Goal: Task Accomplishment & Management: Complete application form

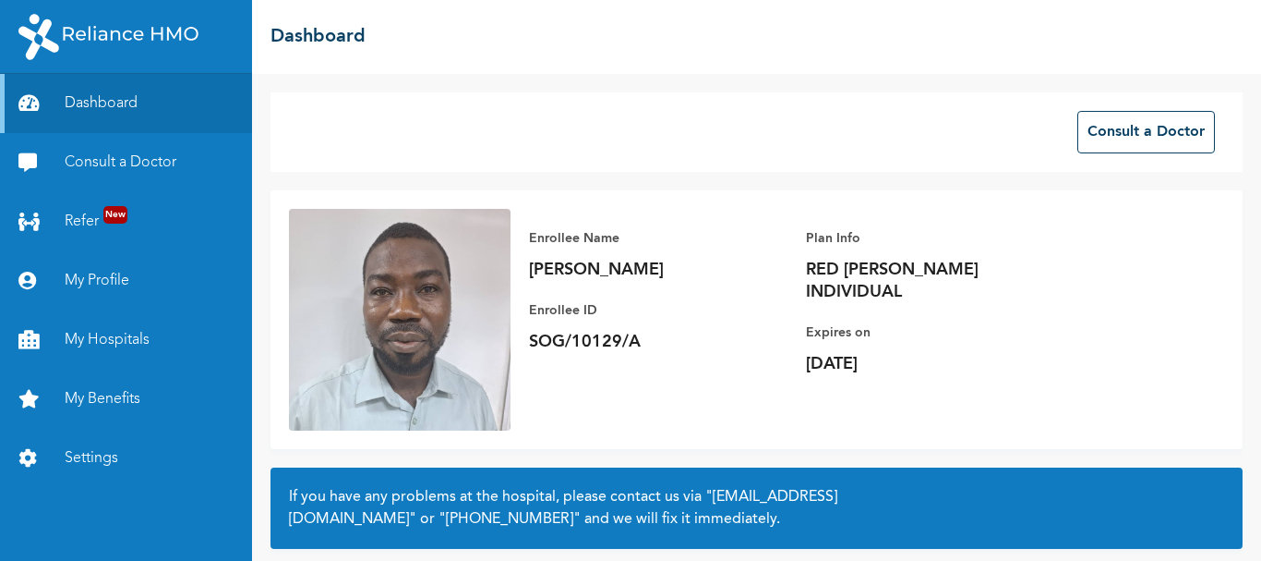
scroll to position [154, 0]
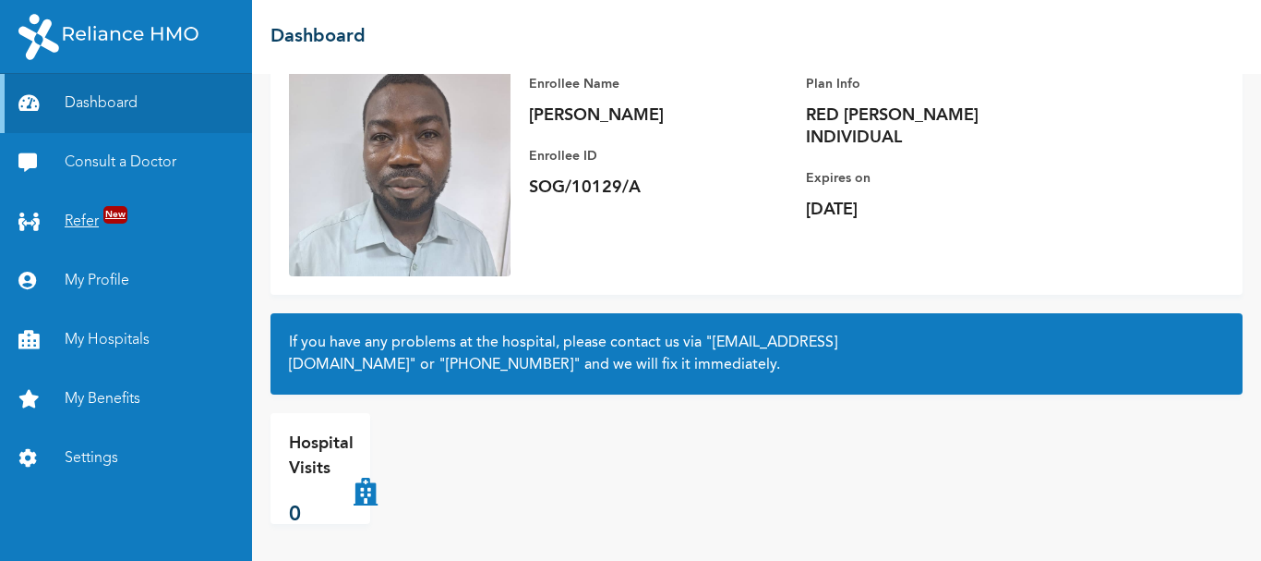
click at [124, 226] on link "Refer New" at bounding box center [126, 221] width 252 height 59
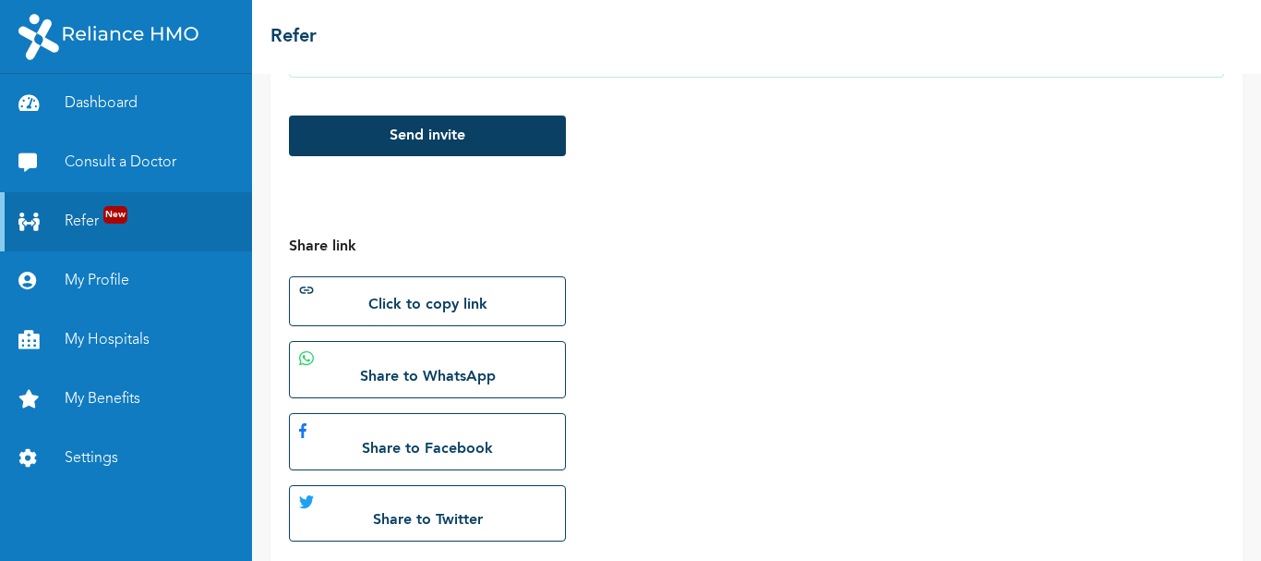
scroll to position [397, 0]
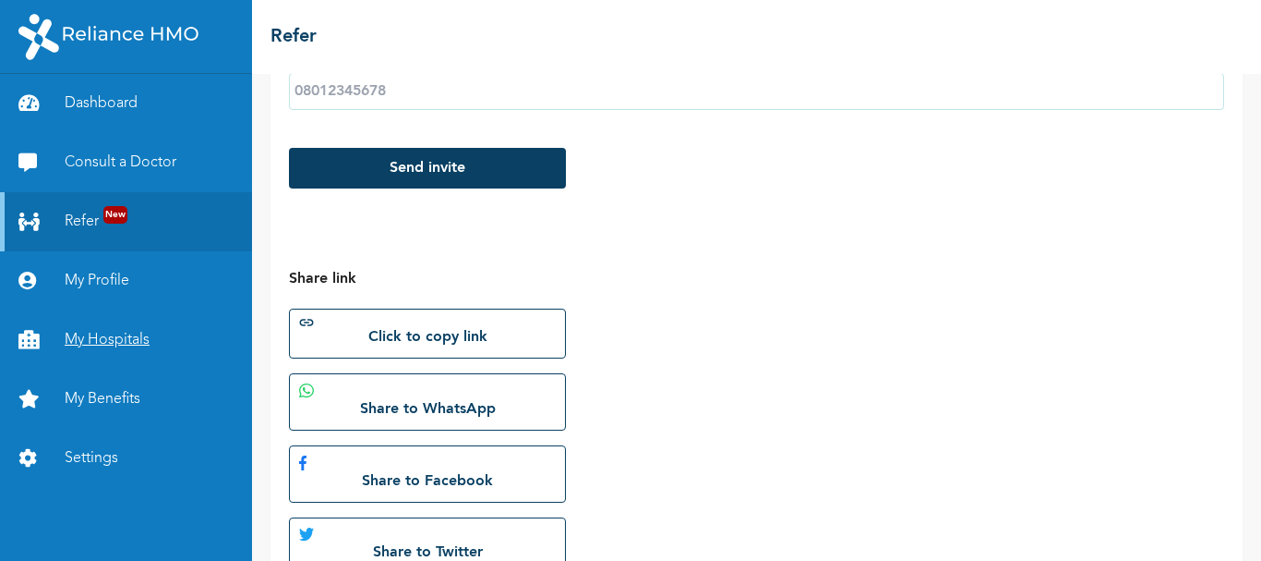
click at [115, 347] on link "My Hospitals" at bounding box center [126, 339] width 252 height 59
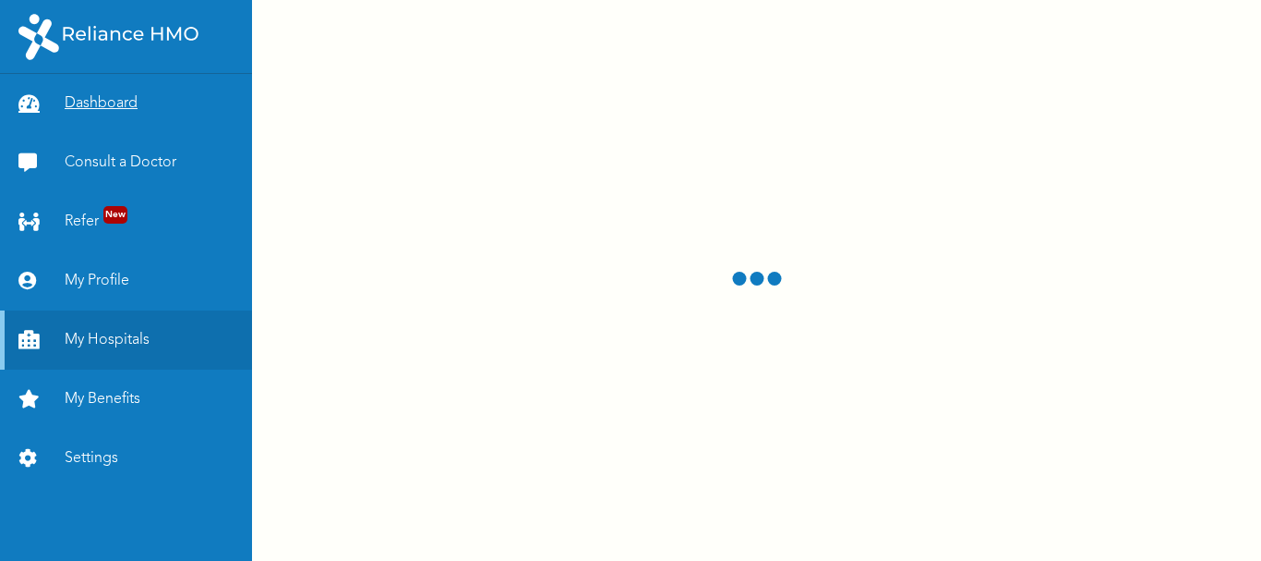
click at [120, 113] on link "Dashboard" at bounding box center [126, 103] width 252 height 59
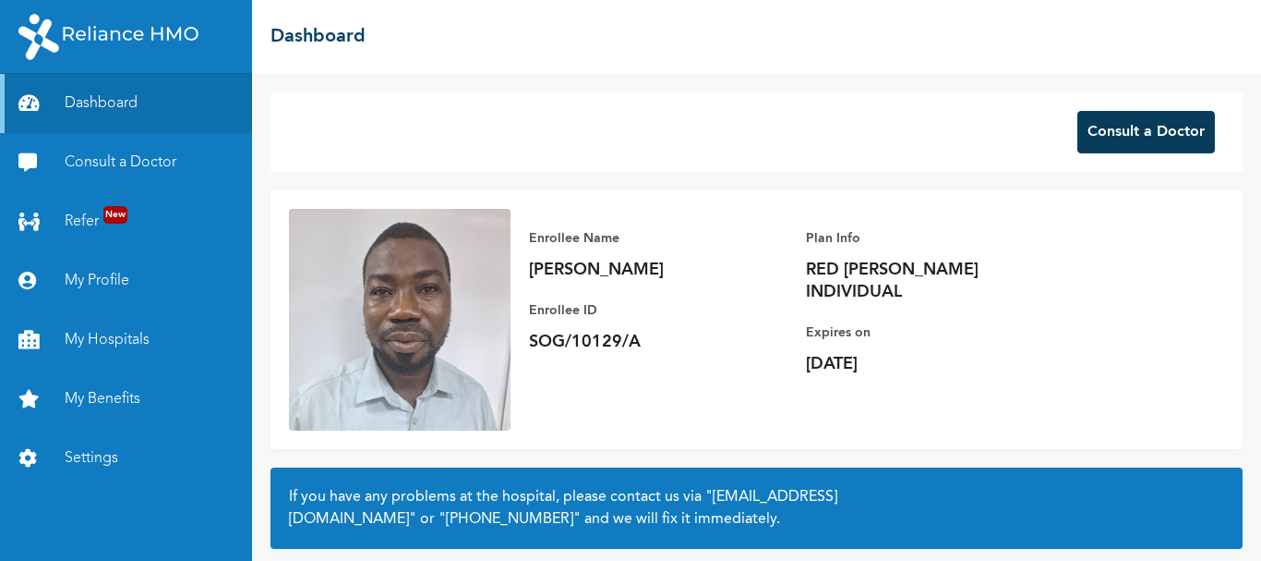
click at [1153, 142] on button "Consult a Doctor" at bounding box center [1147, 132] width 138 height 42
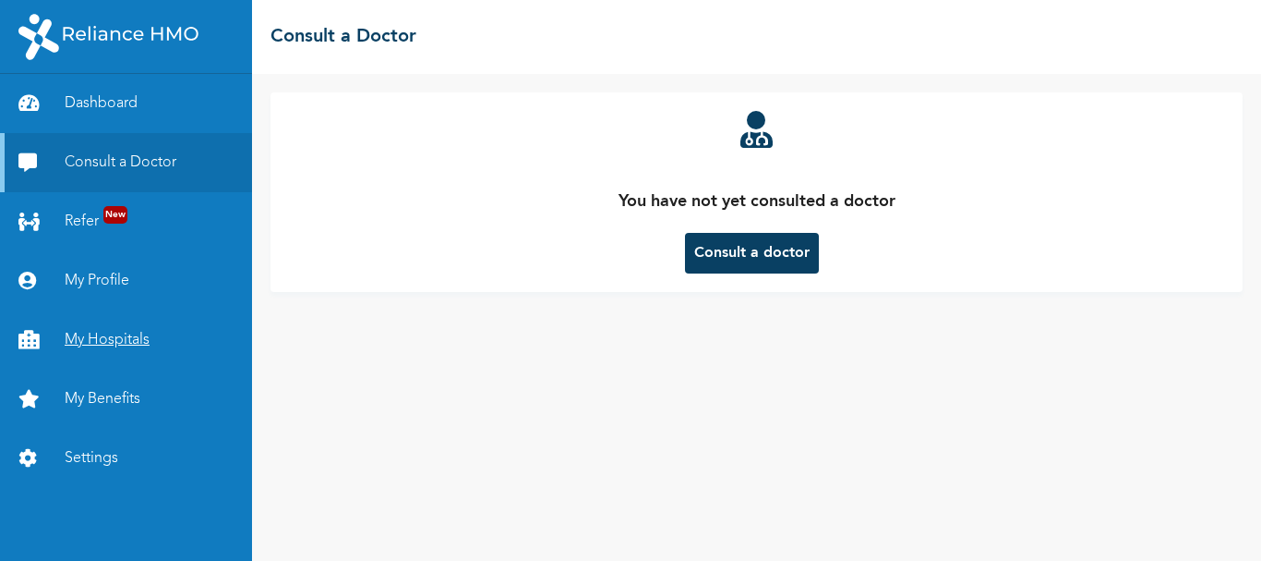
click at [121, 335] on link "My Hospitals" at bounding box center [126, 339] width 252 height 59
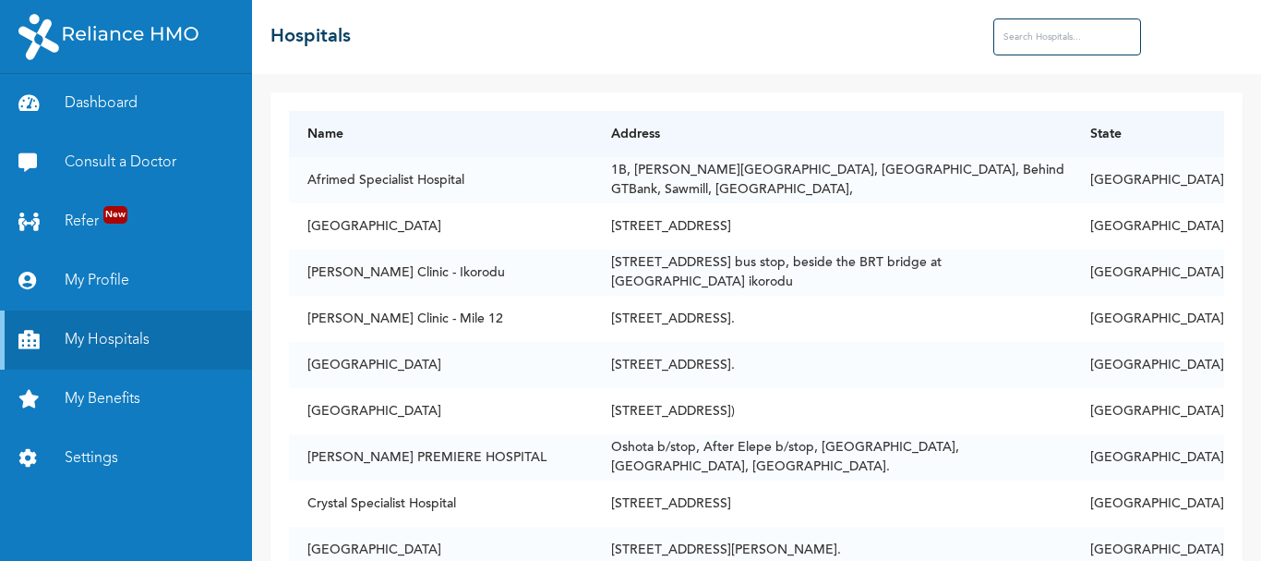
click at [1070, 29] on input "text" at bounding box center [1068, 36] width 148 height 37
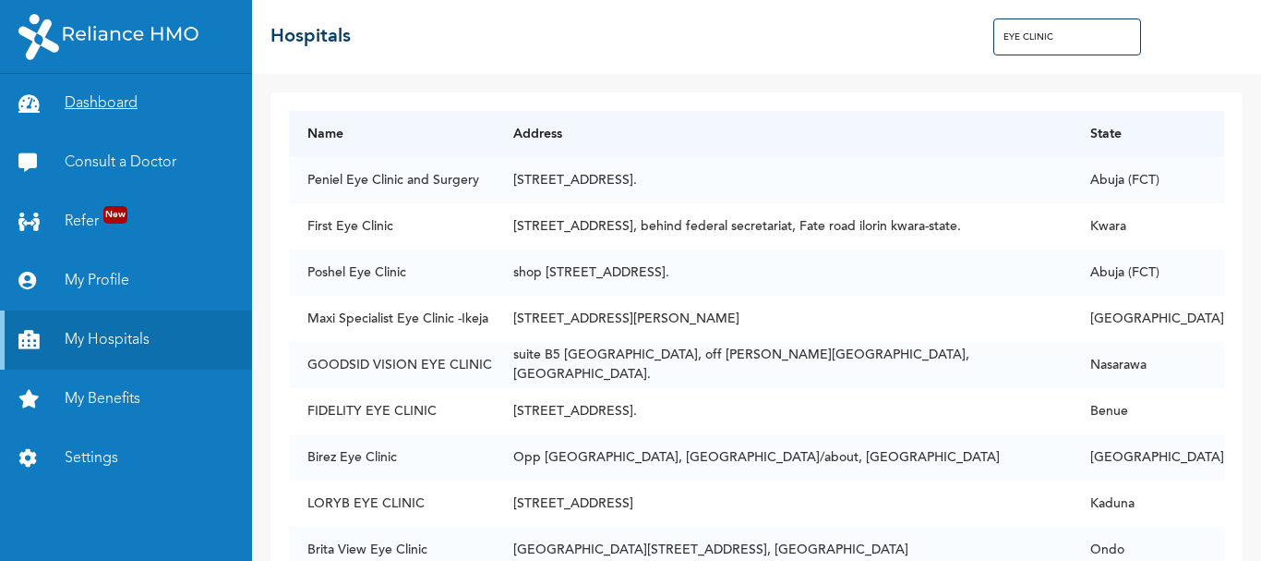
type input "EYE CLINIC"
click at [116, 104] on link "Dashboard" at bounding box center [126, 103] width 252 height 59
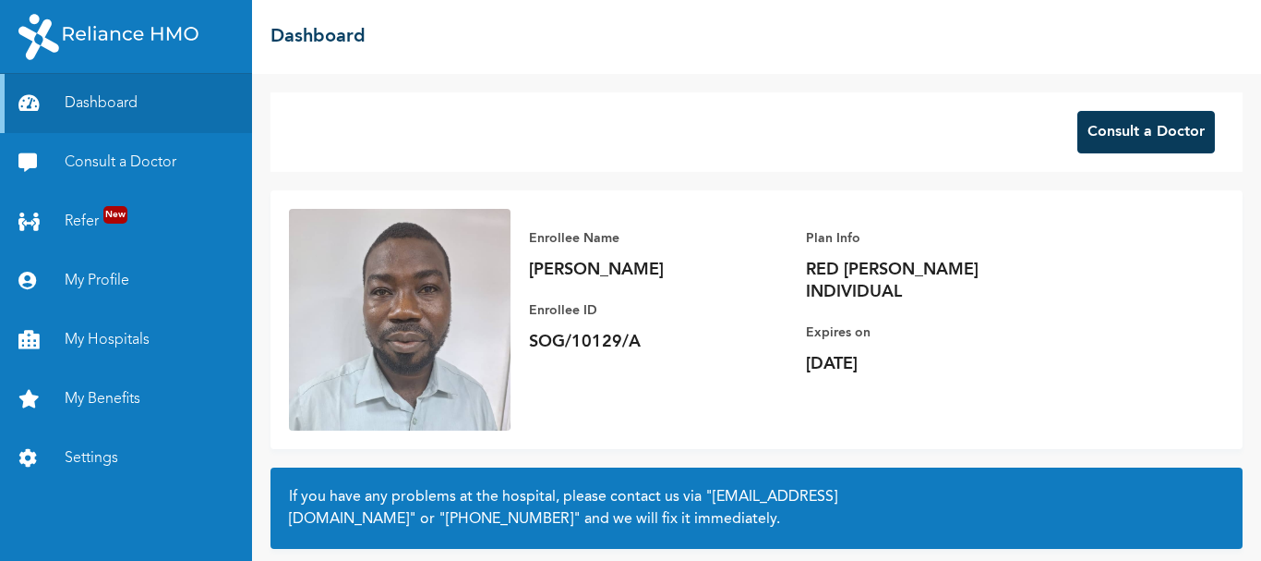
click at [1146, 149] on button "Consult a Doctor" at bounding box center [1147, 132] width 138 height 42
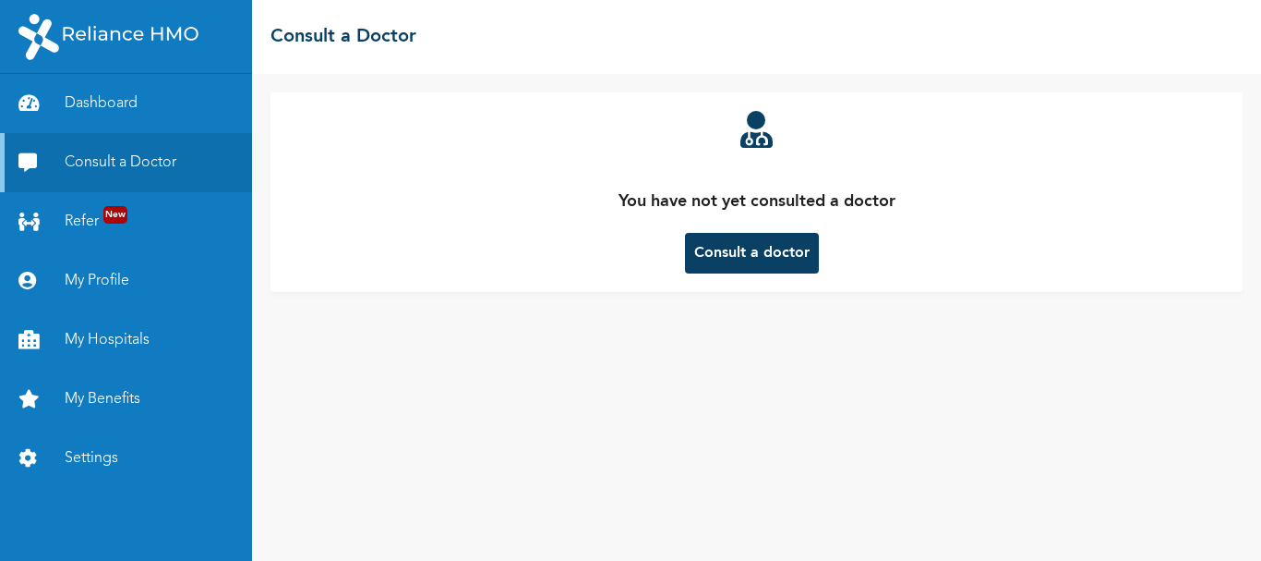
click at [758, 268] on button "Consult a doctor" at bounding box center [752, 253] width 134 height 41
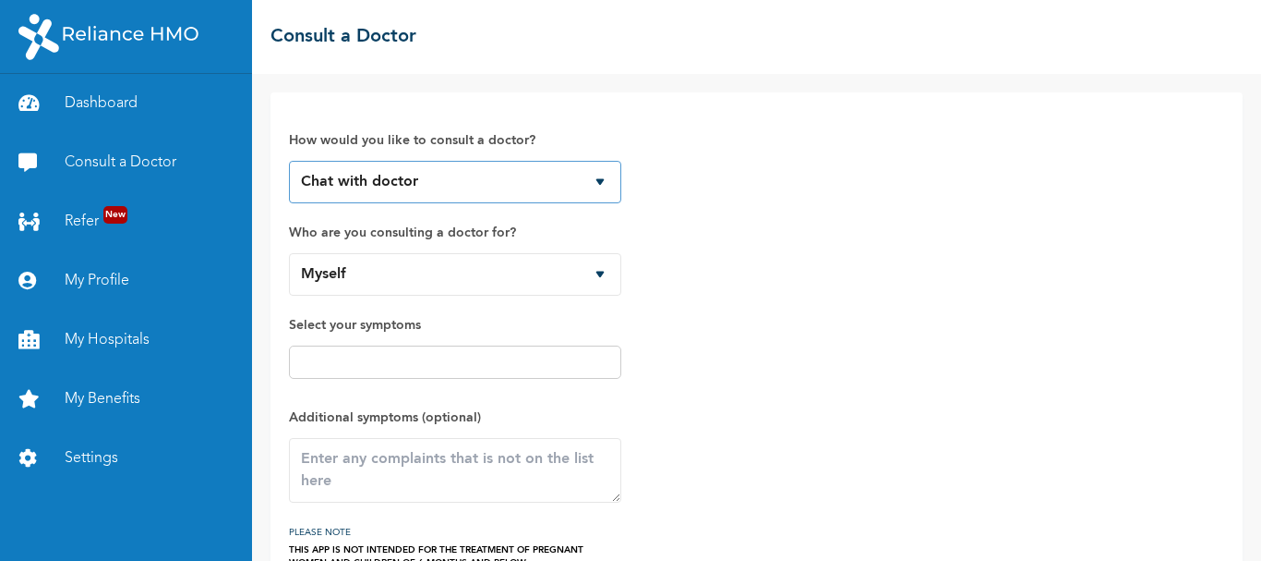
click at [487, 189] on select "Chat with doctor Phone Call" at bounding box center [455, 182] width 332 height 42
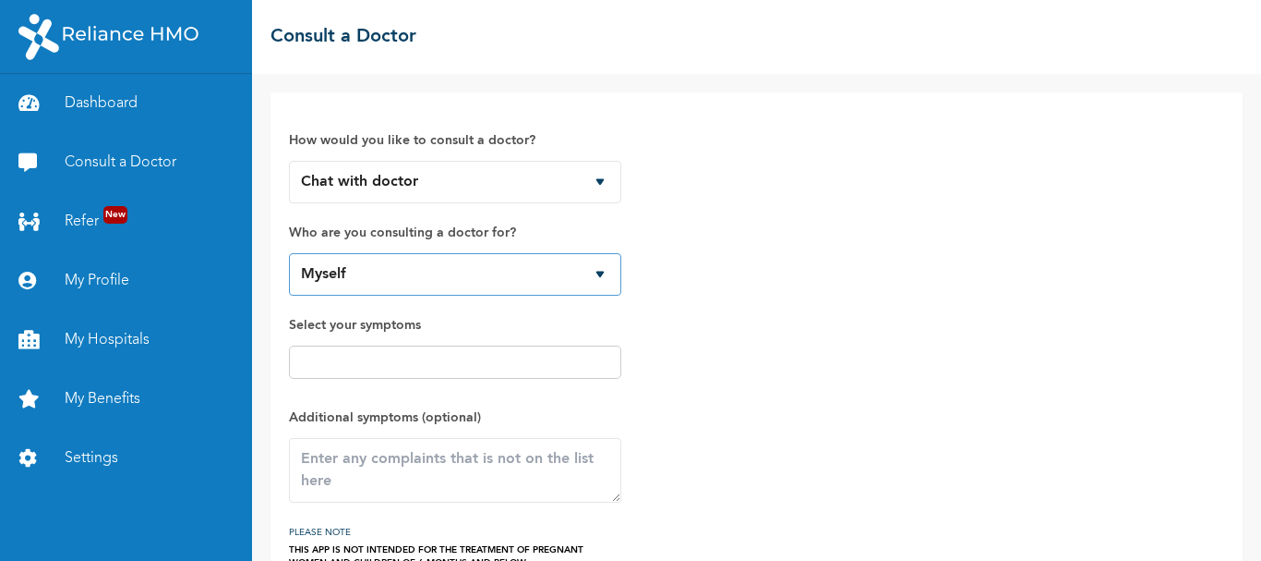
click at [483, 281] on select "Myself" at bounding box center [455, 274] width 332 height 42
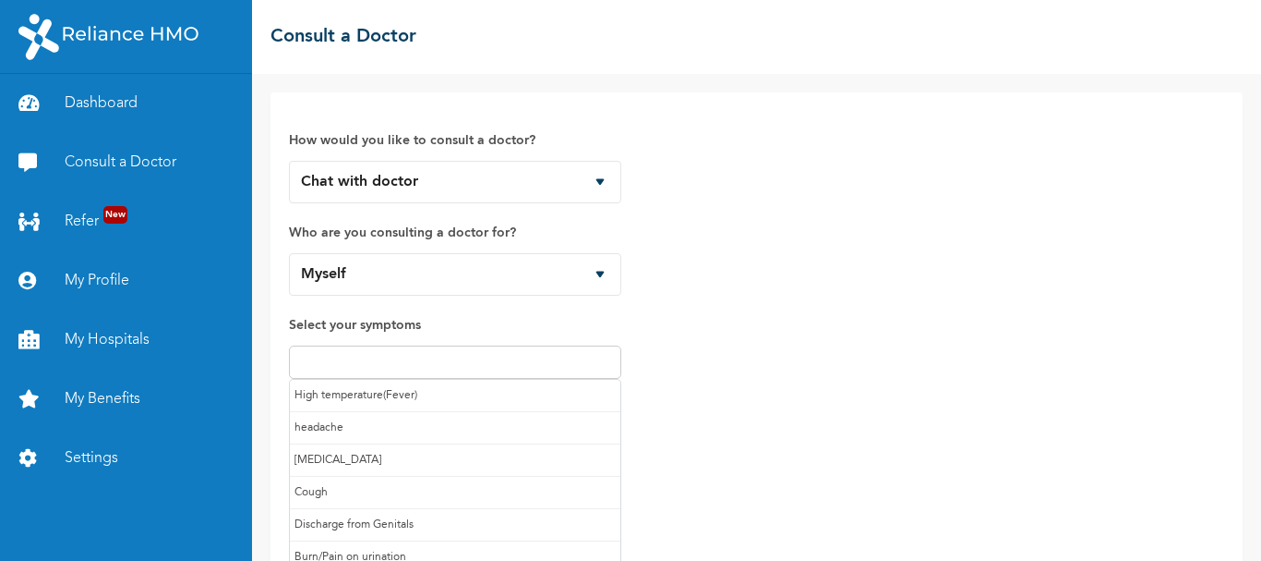
click at [449, 361] on input "text" at bounding box center [455, 362] width 321 height 22
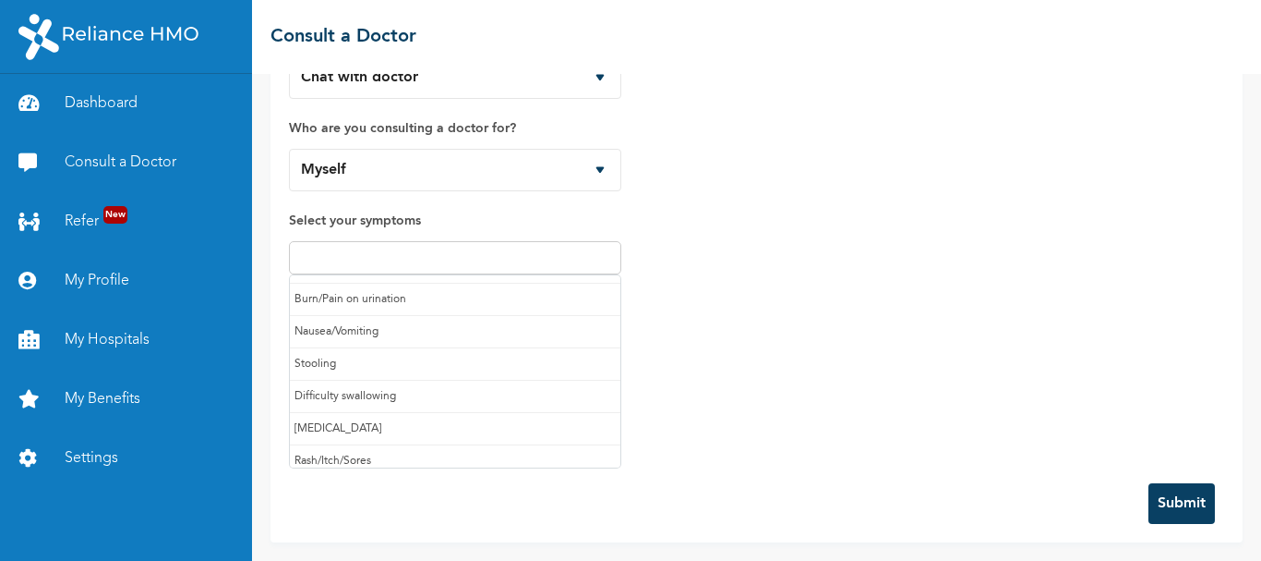
scroll to position [196, 0]
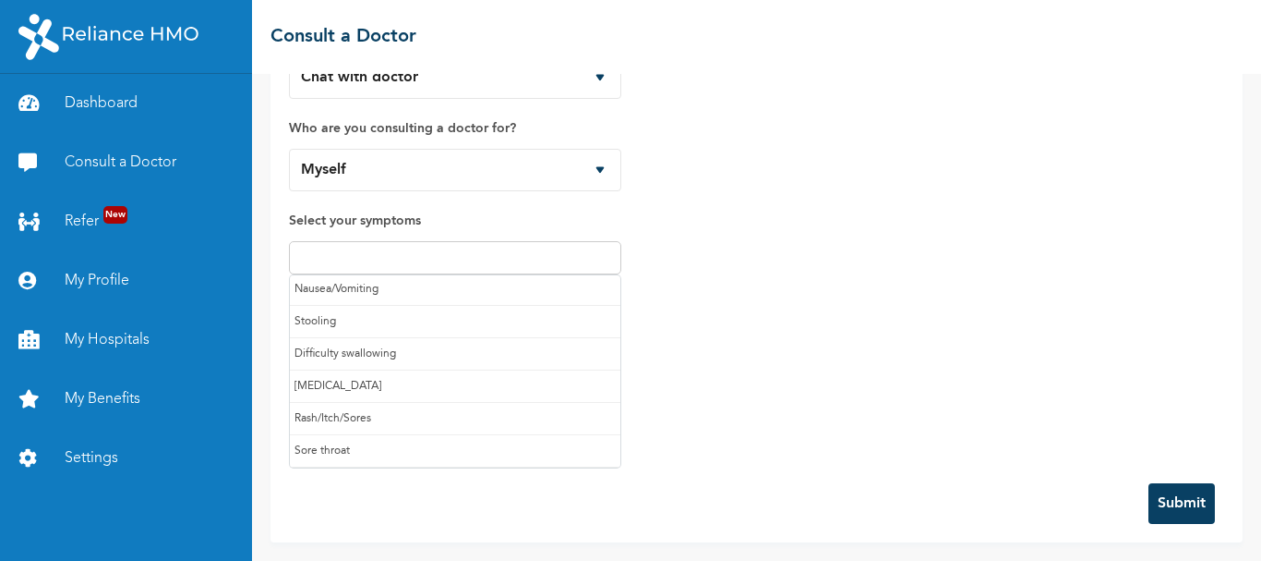
click at [740, 441] on div "How would you like to consult a doctor? Chat with doctor Phone Call Who are you…" at bounding box center [756, 235] width 935 height 458
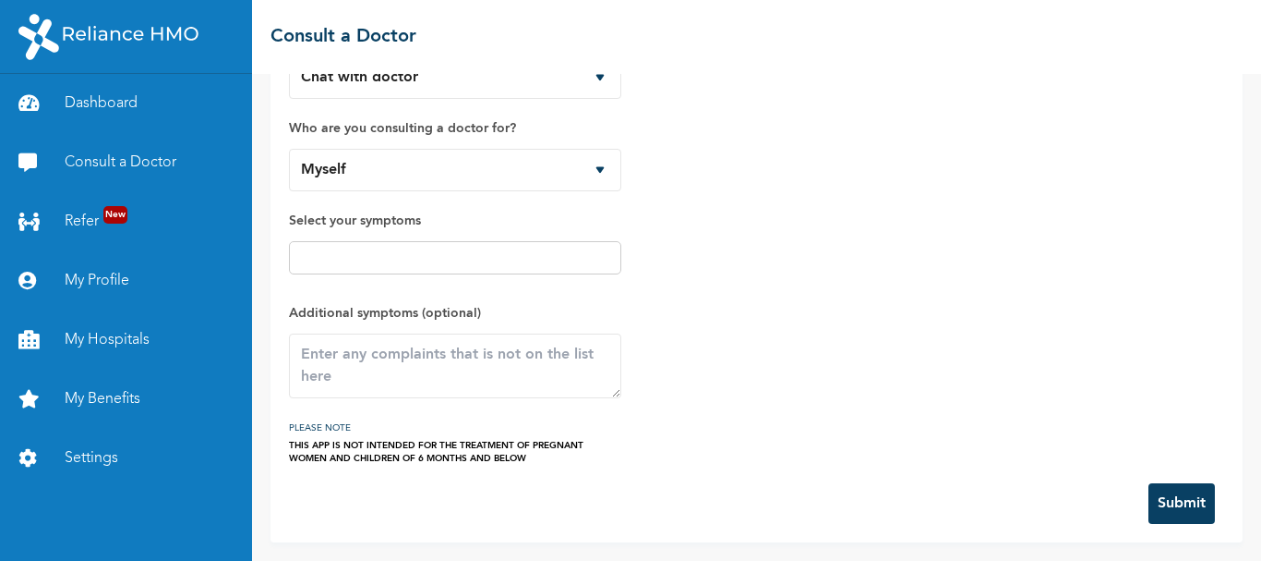
click at [570, 260] on input "text" at bounding box center [455, 258] width 321 height 22
type input "E"
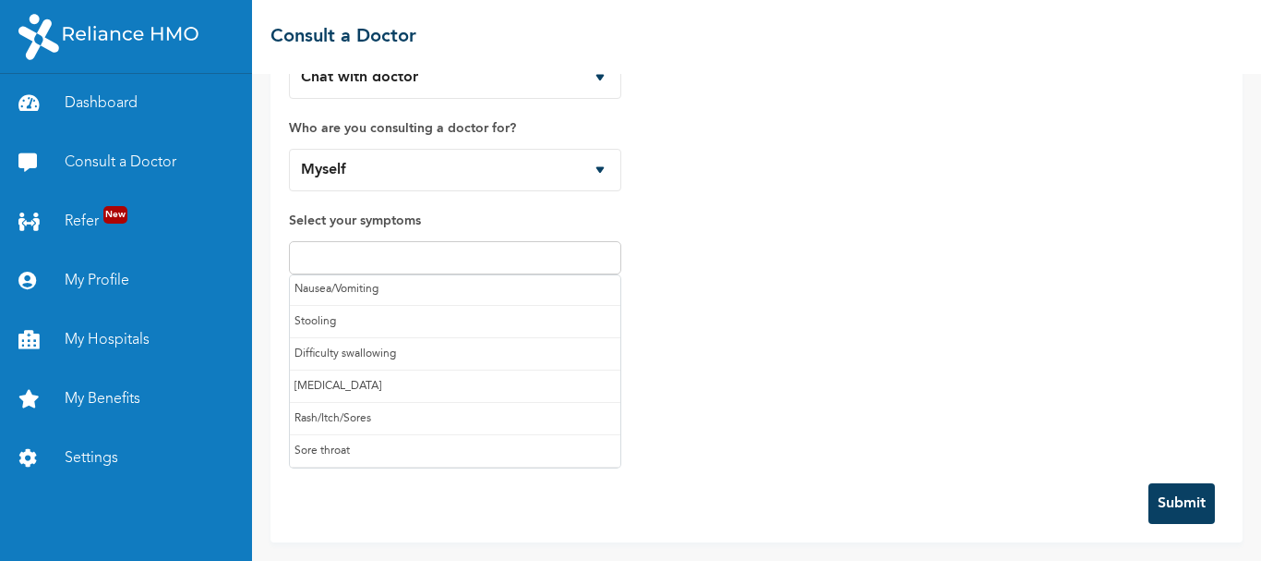
click at [738, 437] on div "How would you like to consult a doctor? Chat with doctor Phone Call Who are you…" at bounding box center [756, 235] width 935 height 458
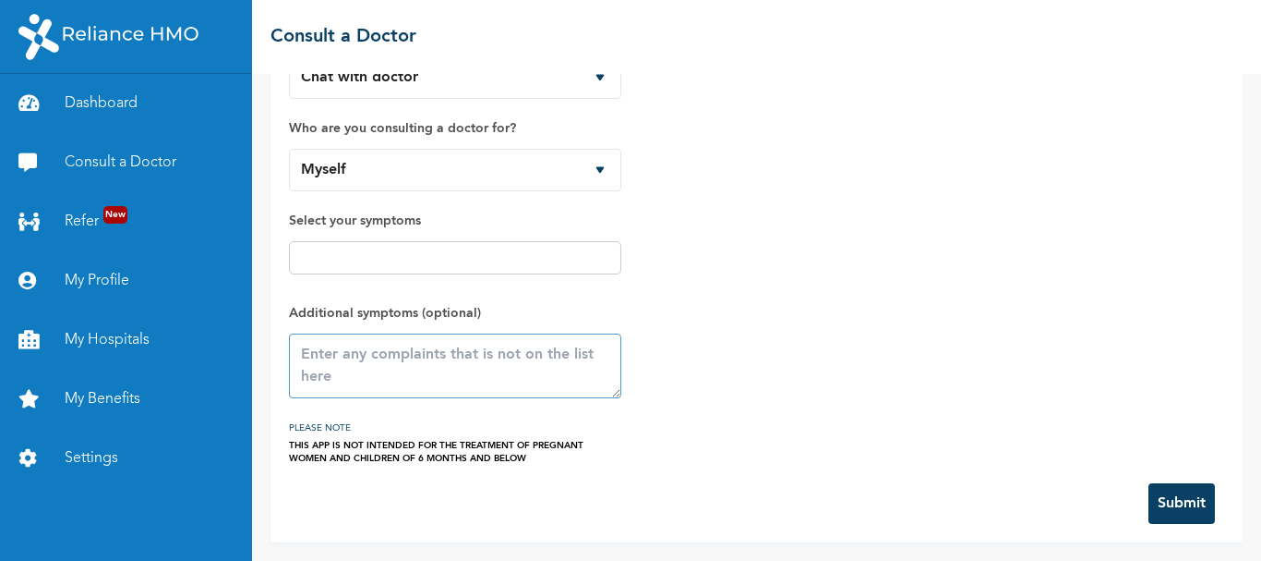
click at [472, 363] on textarea at bounding box center [455, 365] width 332 height 65
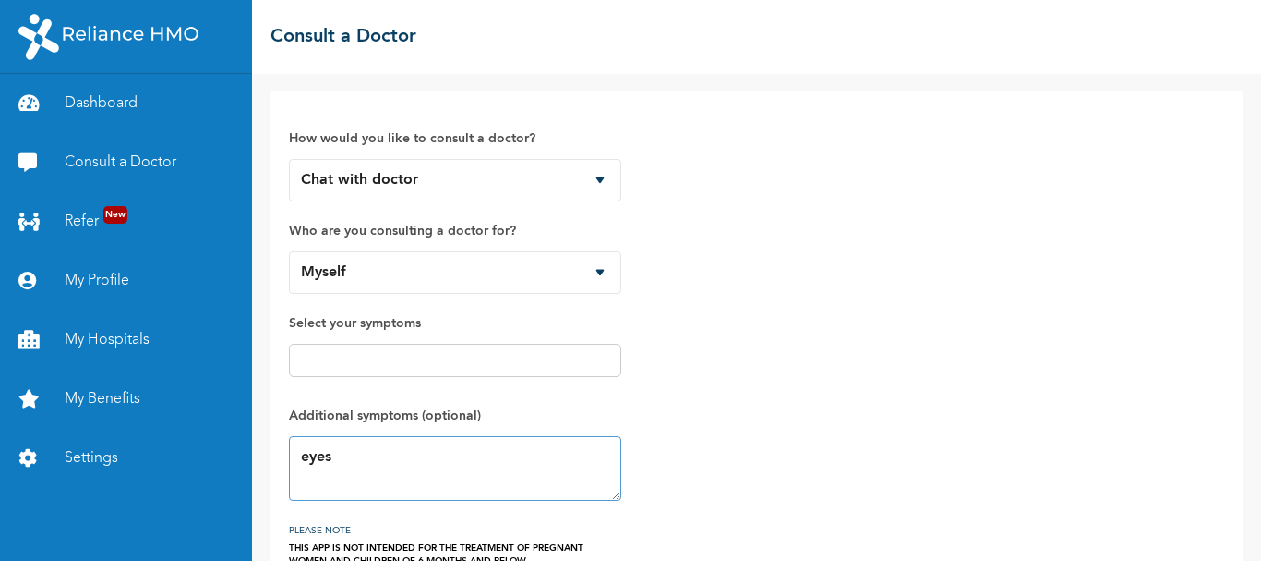
scroll to position [0, 0]
type textarea "eyes"
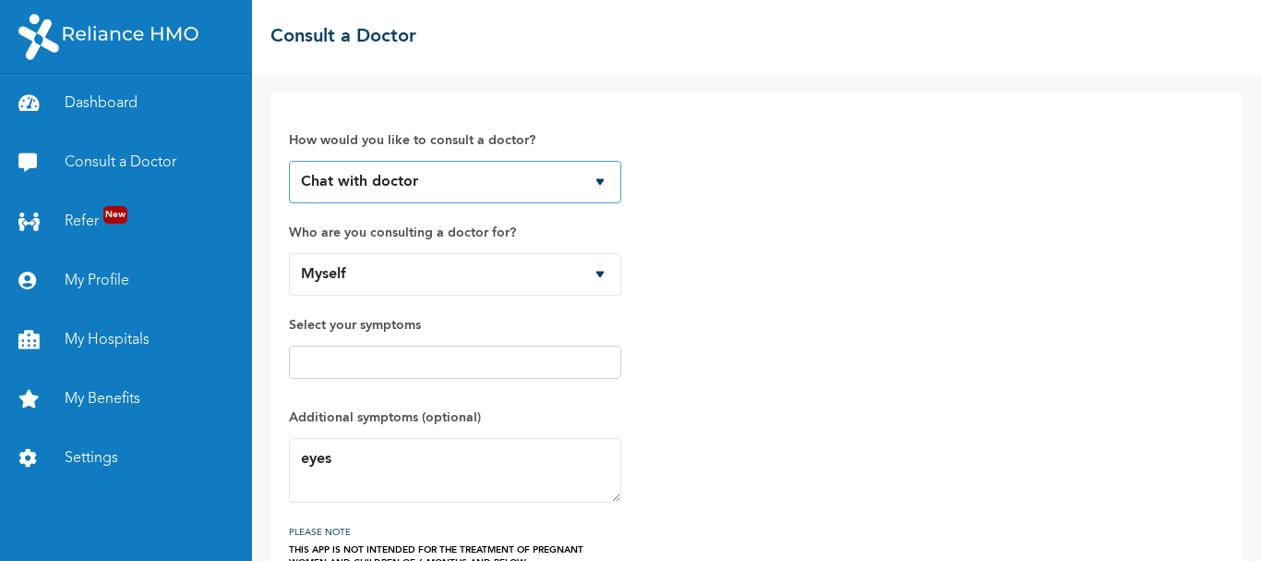
click at [604, 180] on select "Chat with doctor Phone Call" at bounding box center [455, 182] width 332 height 42
select select "2"
click at [289, 161] on select "Chat with doctor Phone Call" at bounding box center [455, 182] width 332 height 42
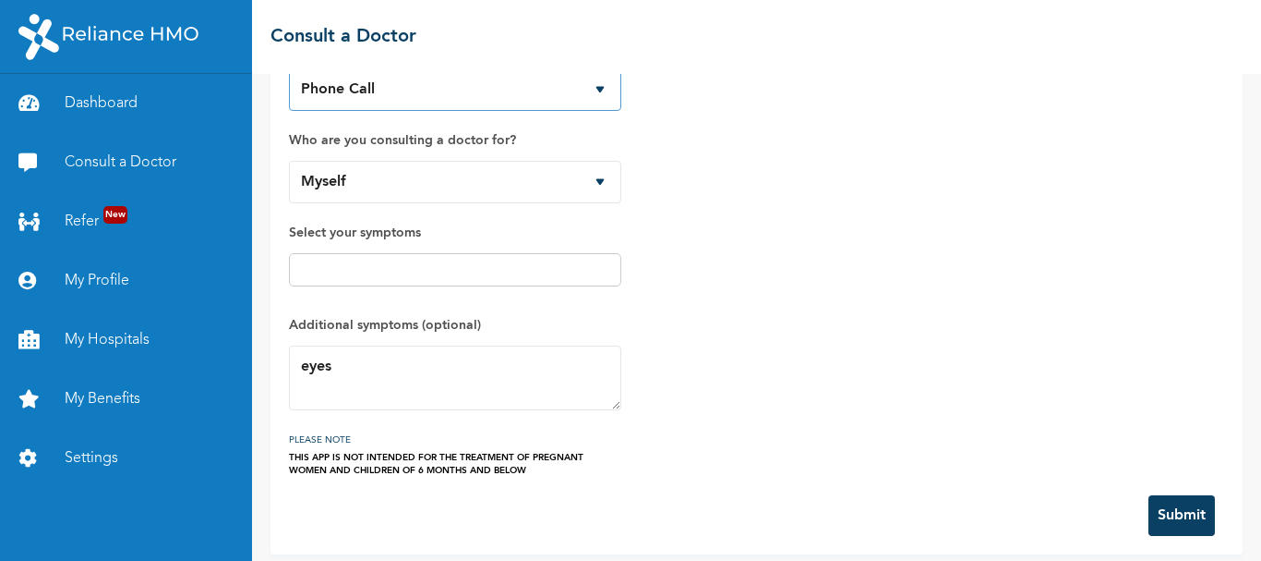
scroll to position [104, 0]
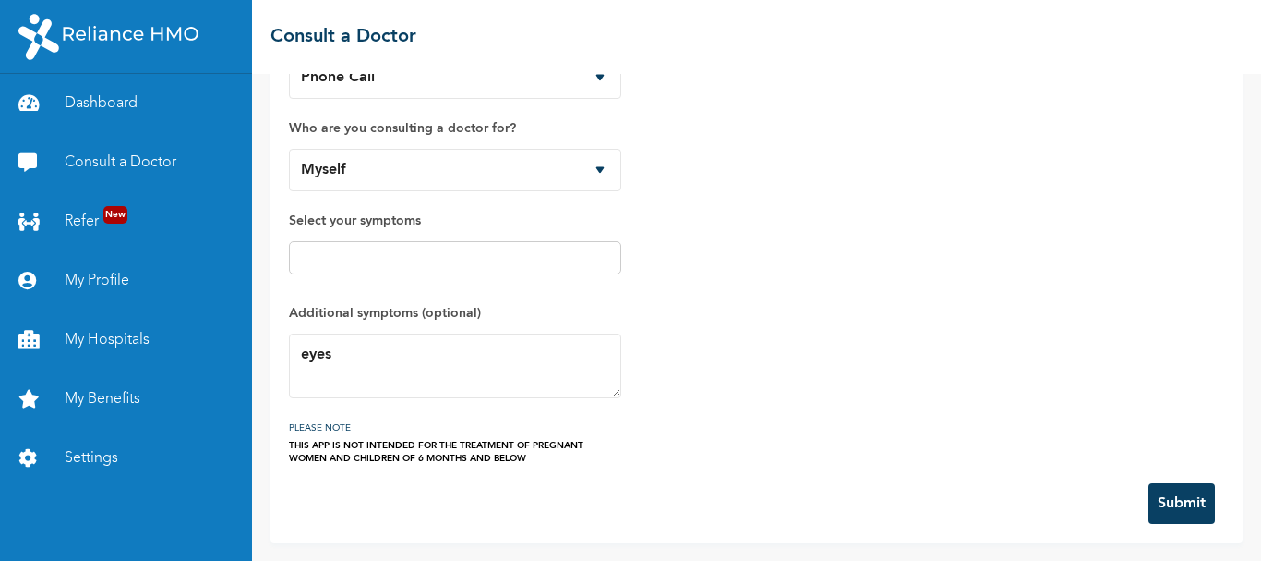
click at [1173, 501] on button "Submit" at bounding box center [1182, 503] width 66 height 41
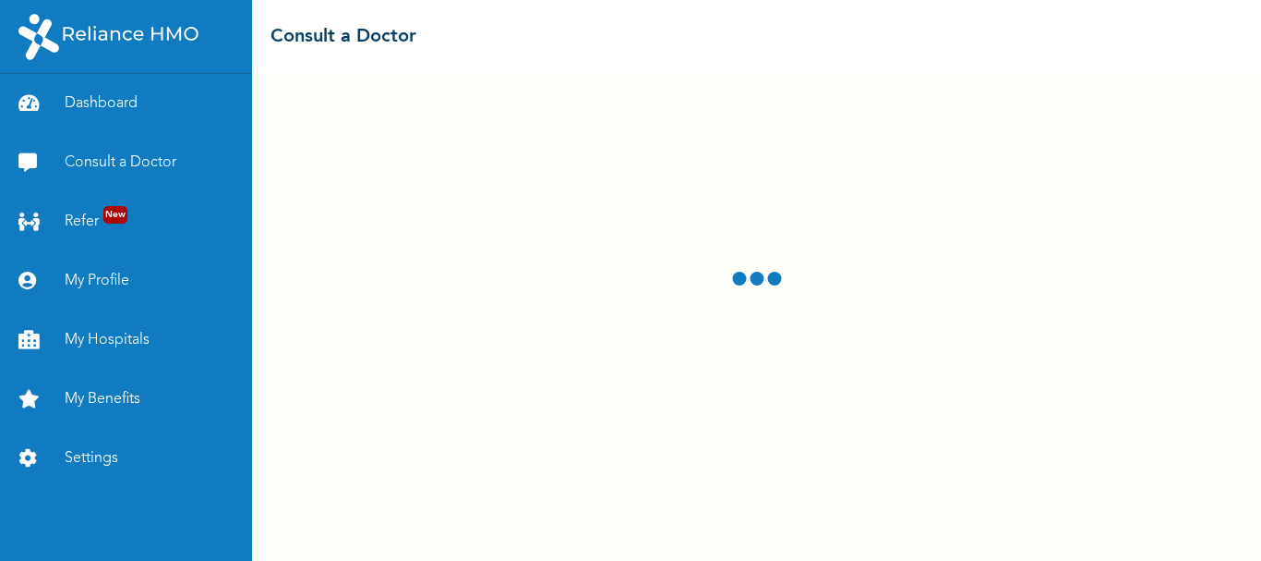
select select "2"
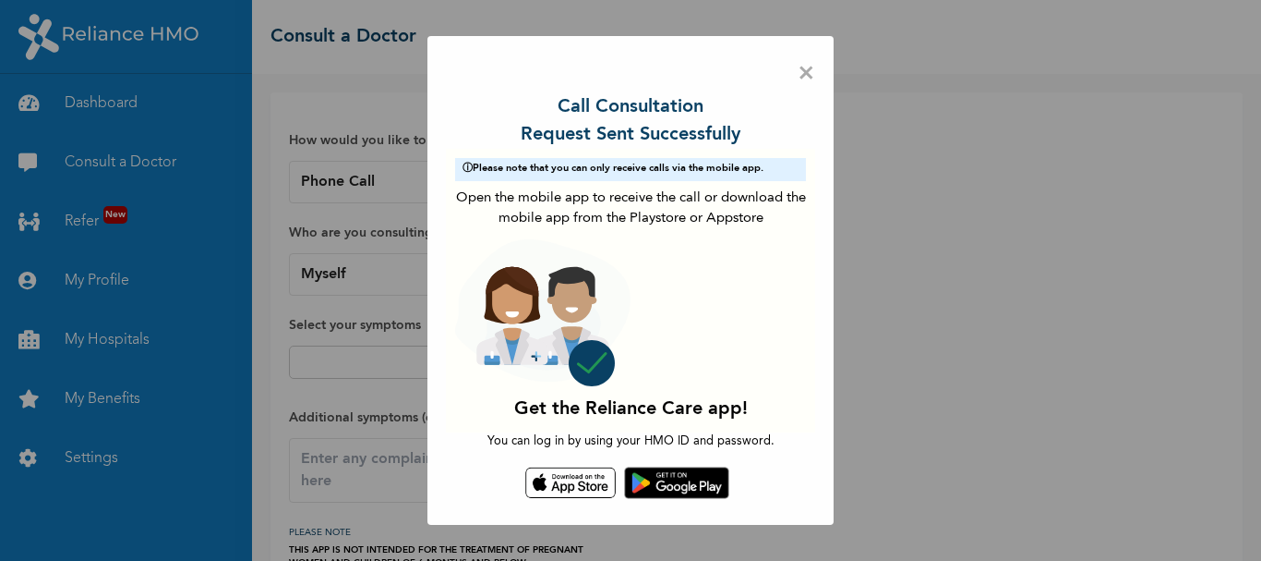
click at [658, 395] on div "Get the Reliance Care app!" at bounding box center [630, 409] width 351 height 28
click at [799, 79] on span "×" at bounding box center [807, 73] width 18 height 39
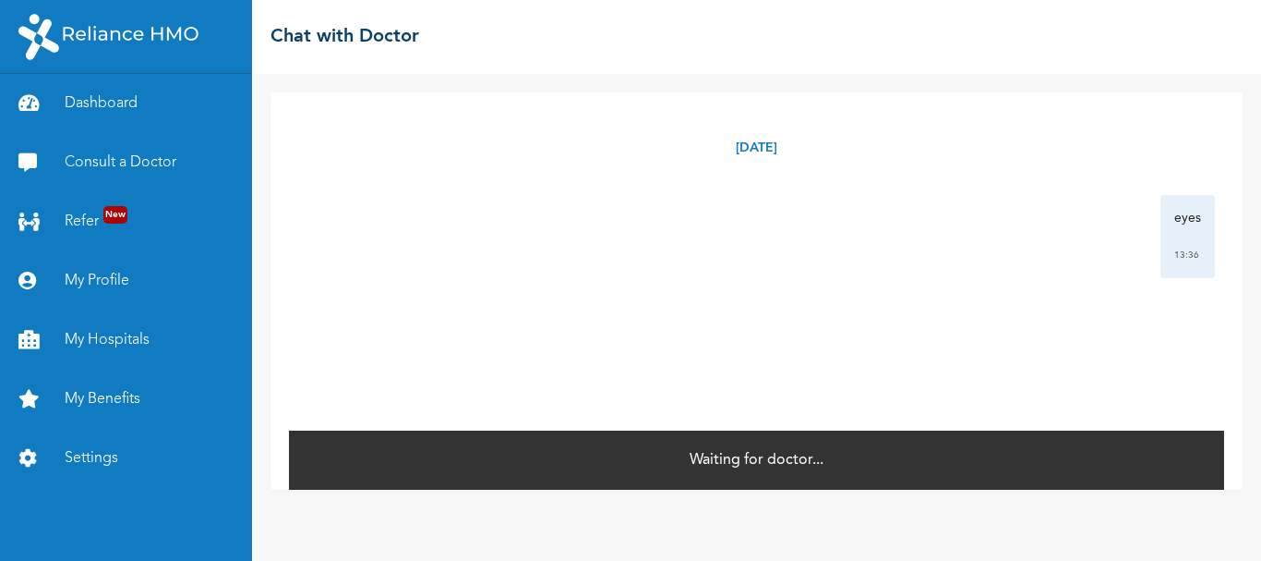
click at [726, 459] on p "Waiting for doctor..." at bounding box center [757, 460] width 134 height 22
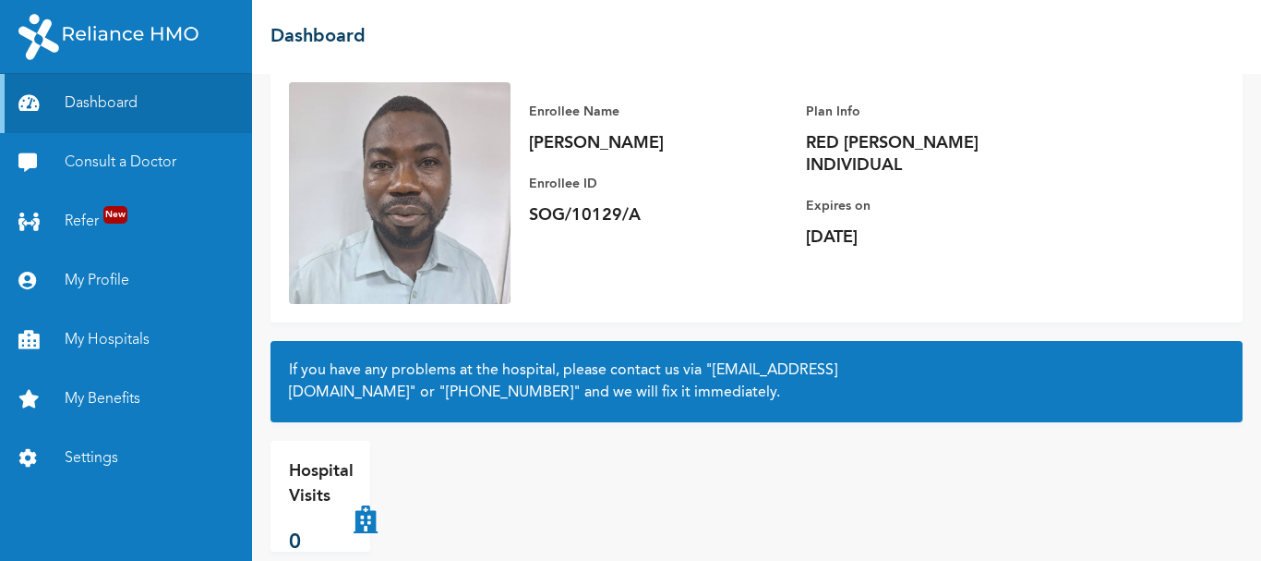
scroll to position [154, 0]
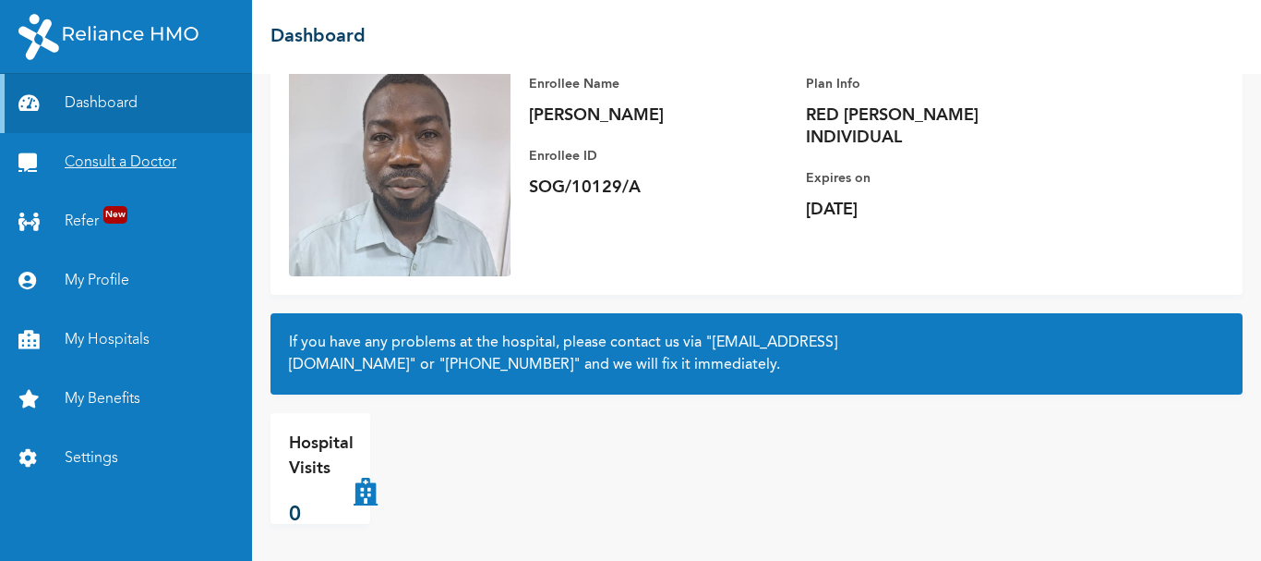
click at [114, 161] on link "Consult a Doctor" at bounding box center [126, 162] width 252 height 59
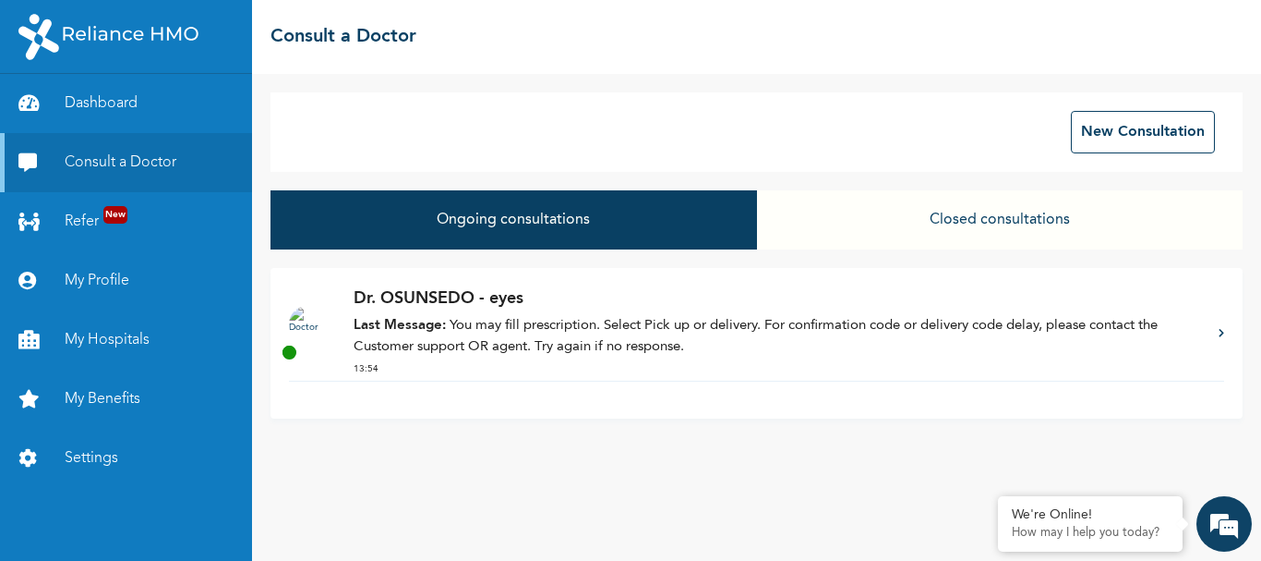
click at [621, 352] on p "Last Message: You may fill prescription. Select Pick up or delivery. For confir…" at bounding box center [777, 337] width 847 height 42
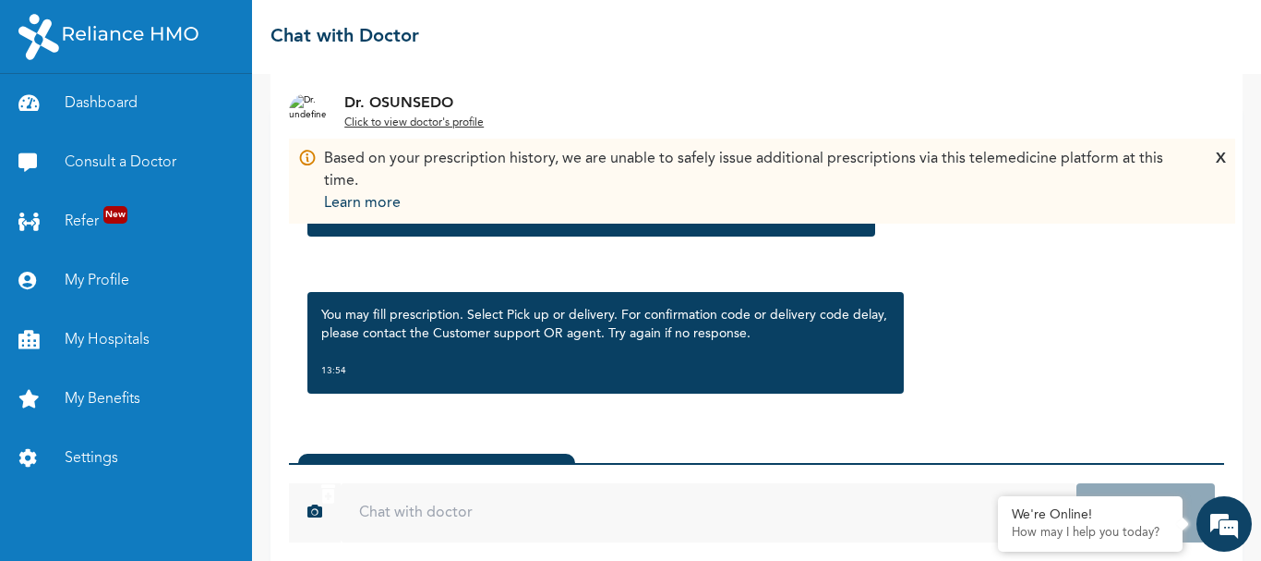
scroll to position [180, 0]
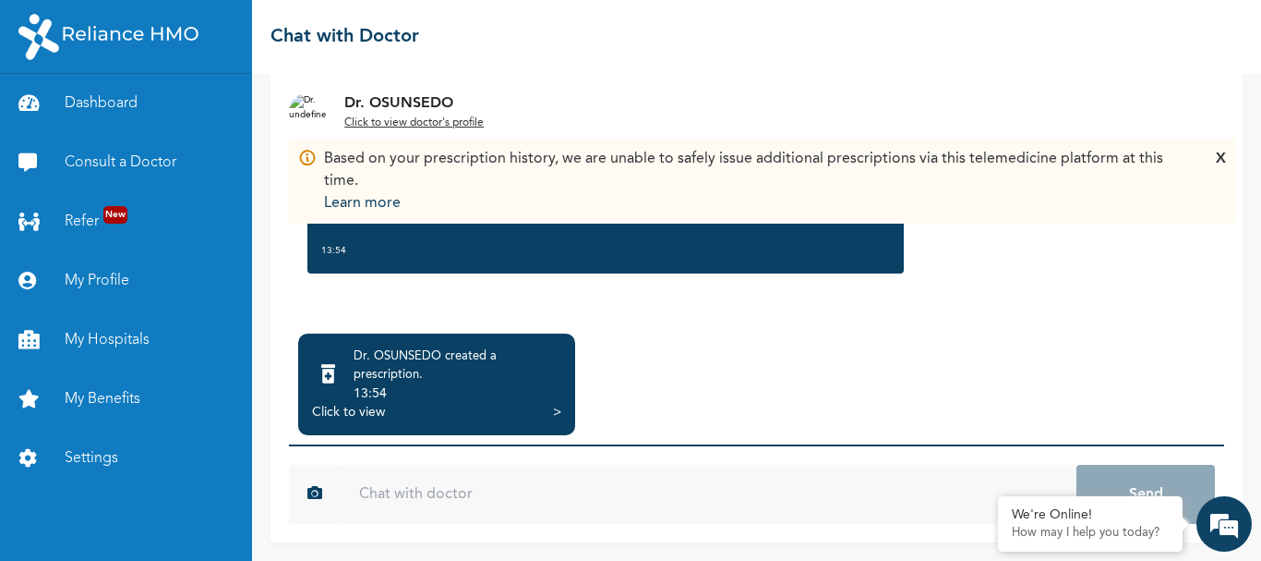
click at [522, 414] on div "Click to view >" at bounding box center [436, 412] width 249 height 18
click at [369, 407] on div "Click to view" at bounding box center [348, 412] width 73 height 18
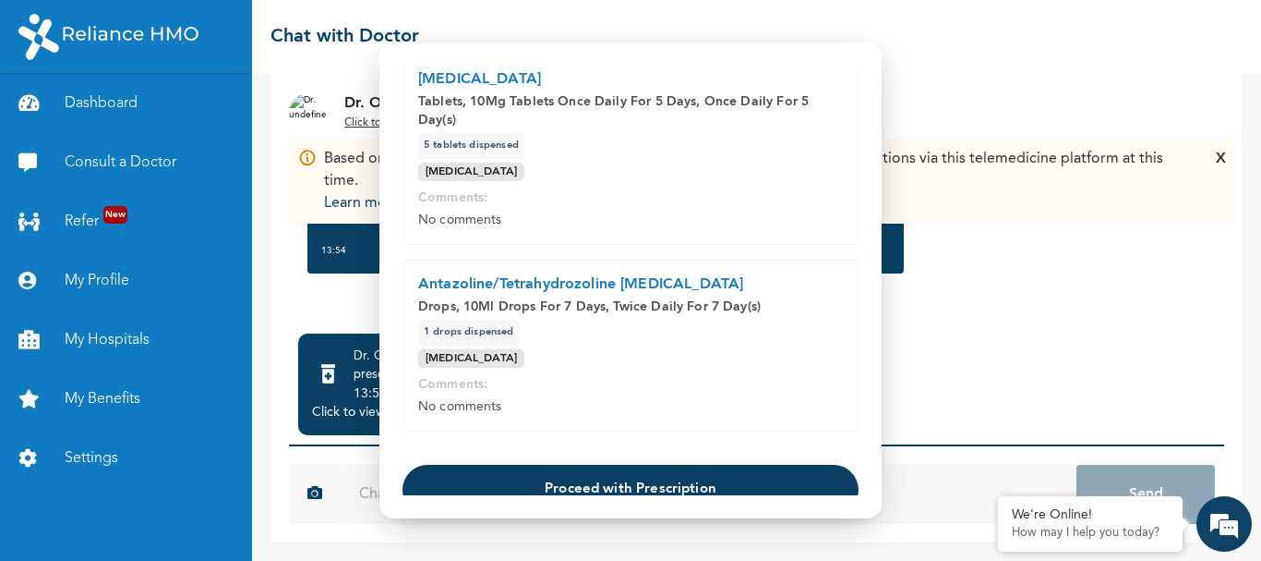
scroll to position [350, 0]
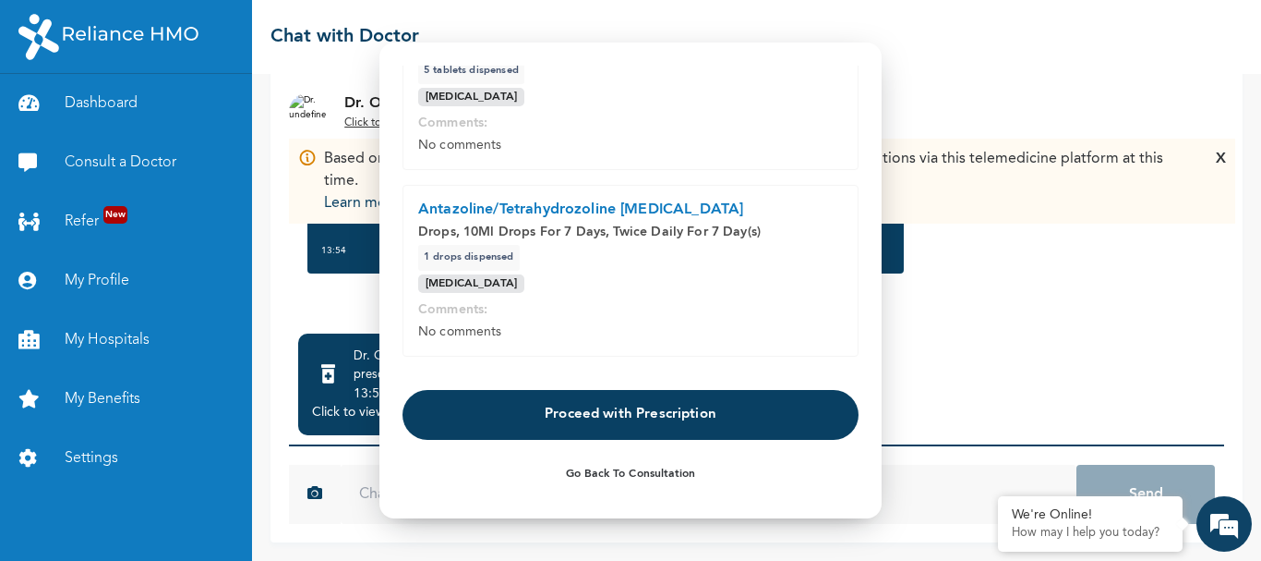
click at [601, 406] on button "Proceed with Prescription" at bounding box center [631, 415] width 456 height 50
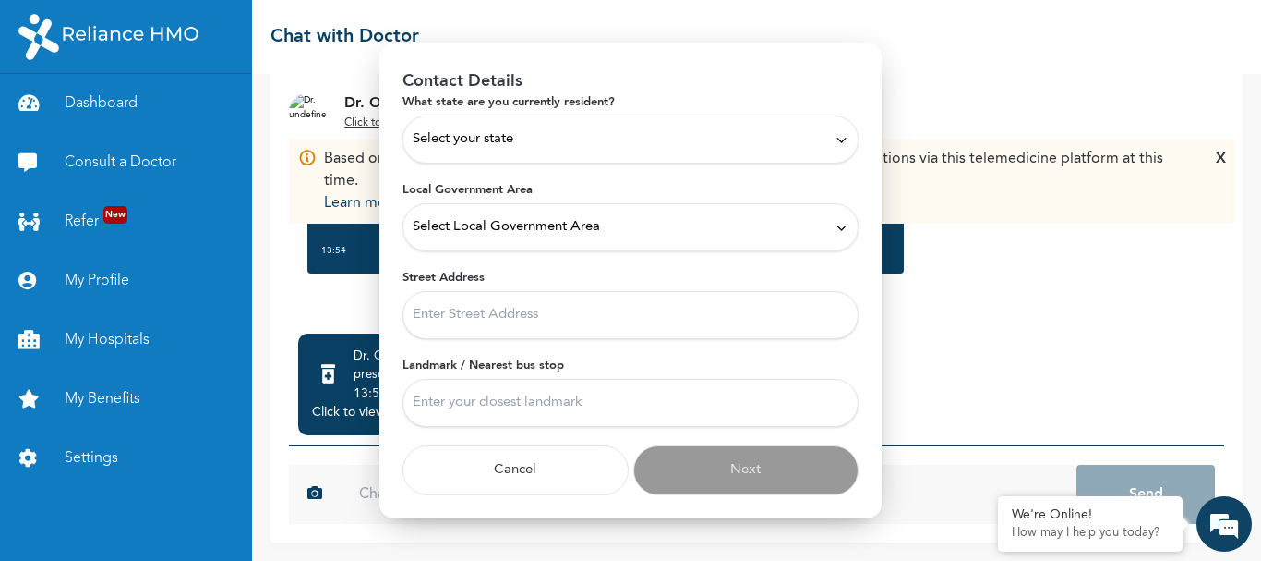
click at [696, 134] on div "Select your state" at bounding box center [631, 139] width 436 height 20
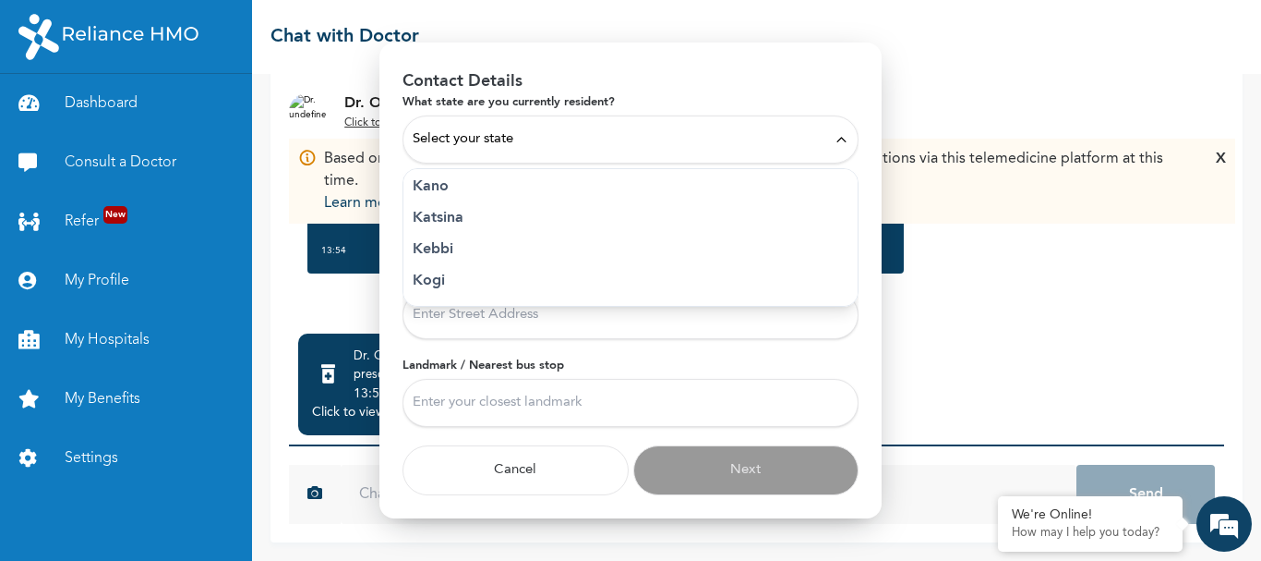
scroll to position [646, 0]
click at [451, 299] on p "[GEOGRAPHIC_DATA]" at bounding box center [631, 301] width 436 height 22
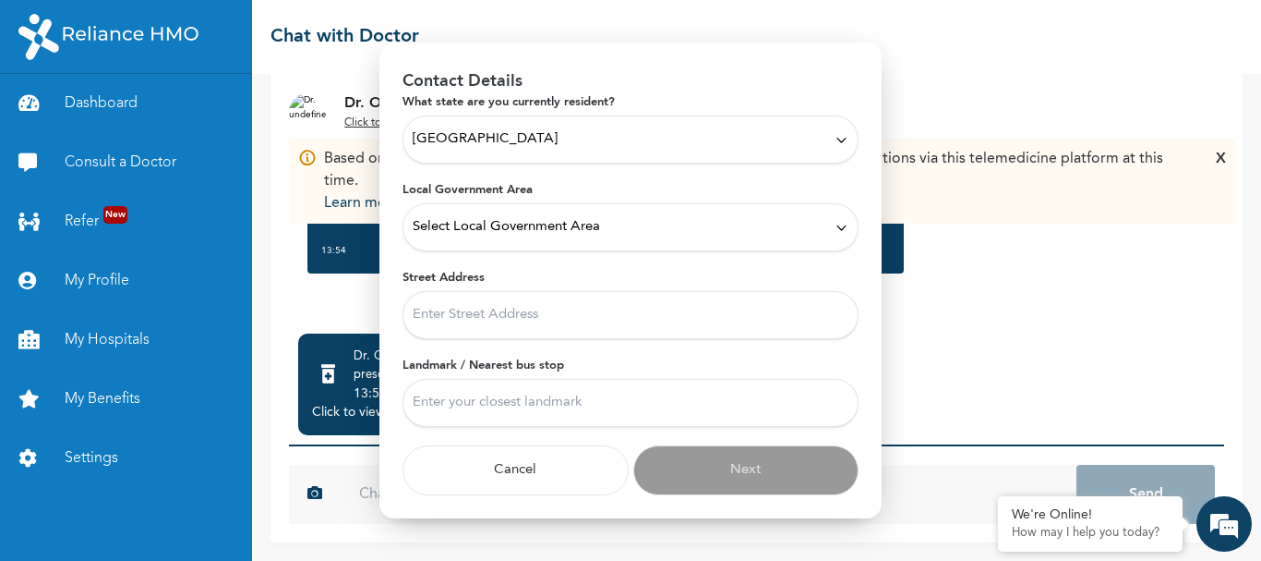
click at [534, 217] on span "Select Local Government Area" at bounding box center [506, 227] width 187 height 20
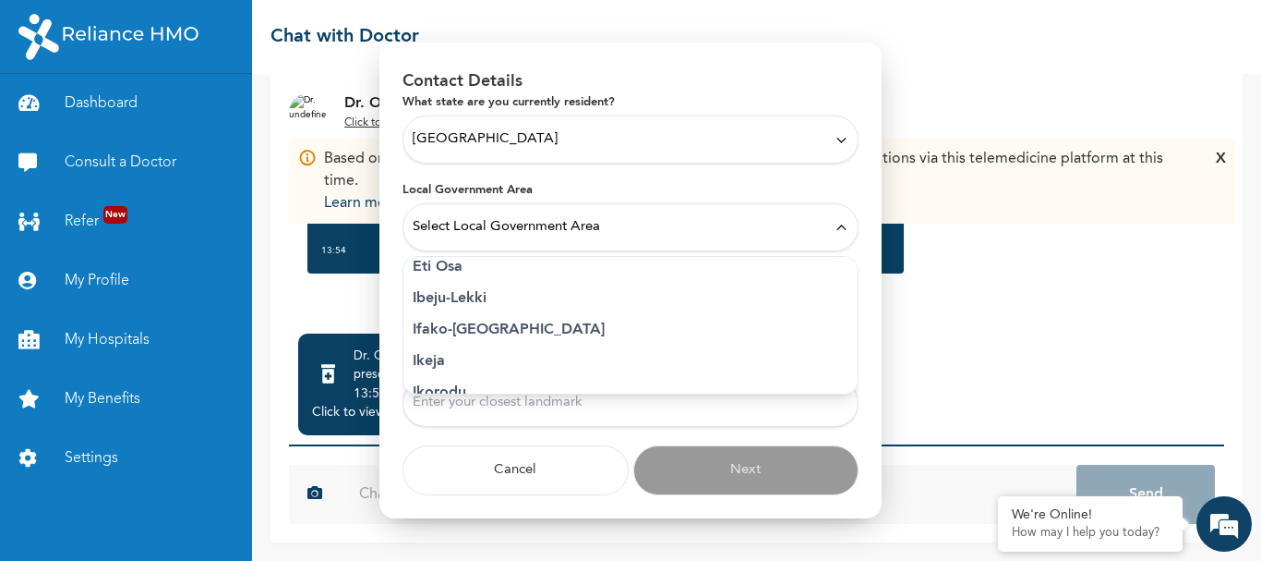
scroll to position [277, 0]
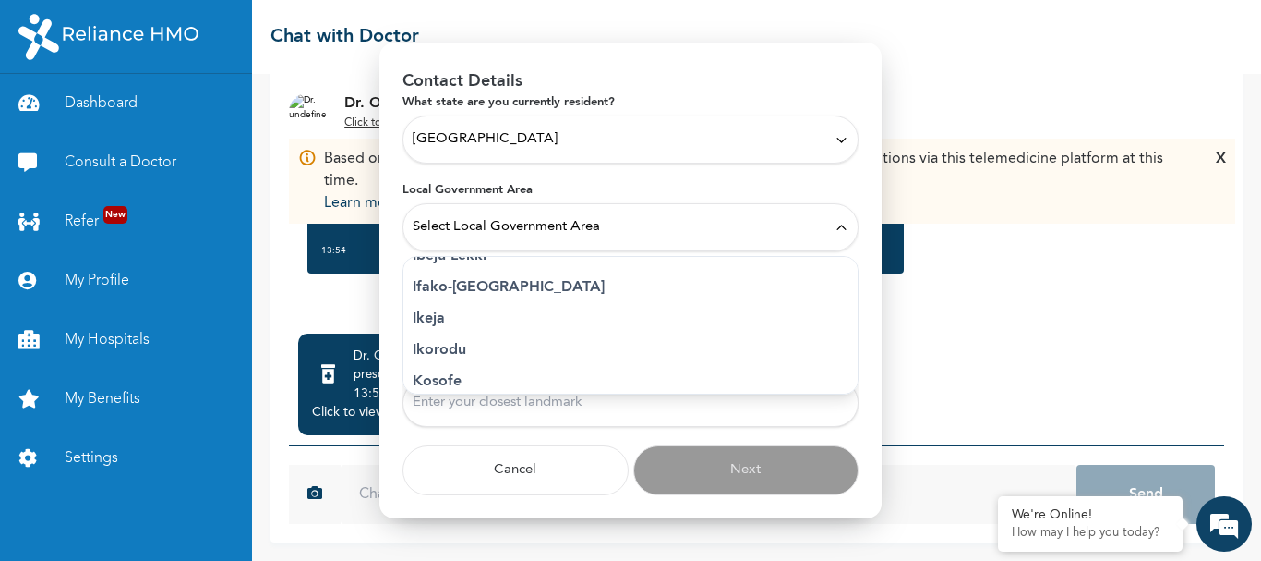
click at [450, 303] on li "Ikeja" at bounding box center [631, 318] width 454 height 31
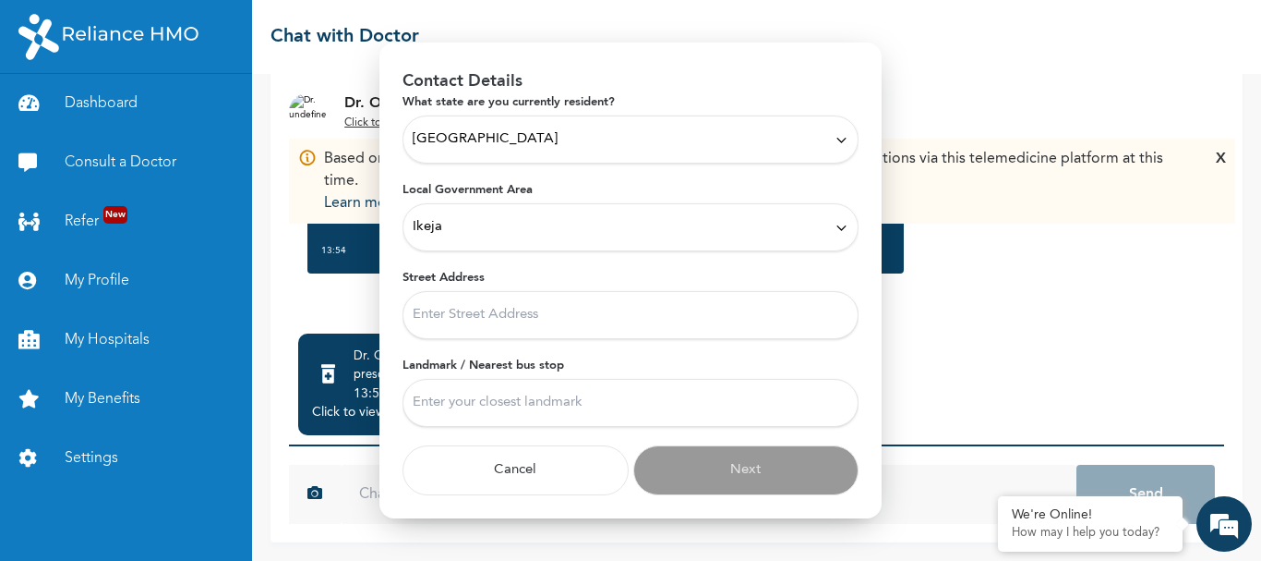
click at [492, 317] on input "Street Address" at bounding box center [631, 315] width 456 height 48
type input "awolowo ways"
click at [517, 409] on input "Landmark / Nearest bus stop" at bounding box center [631, 403] width 456 height 48
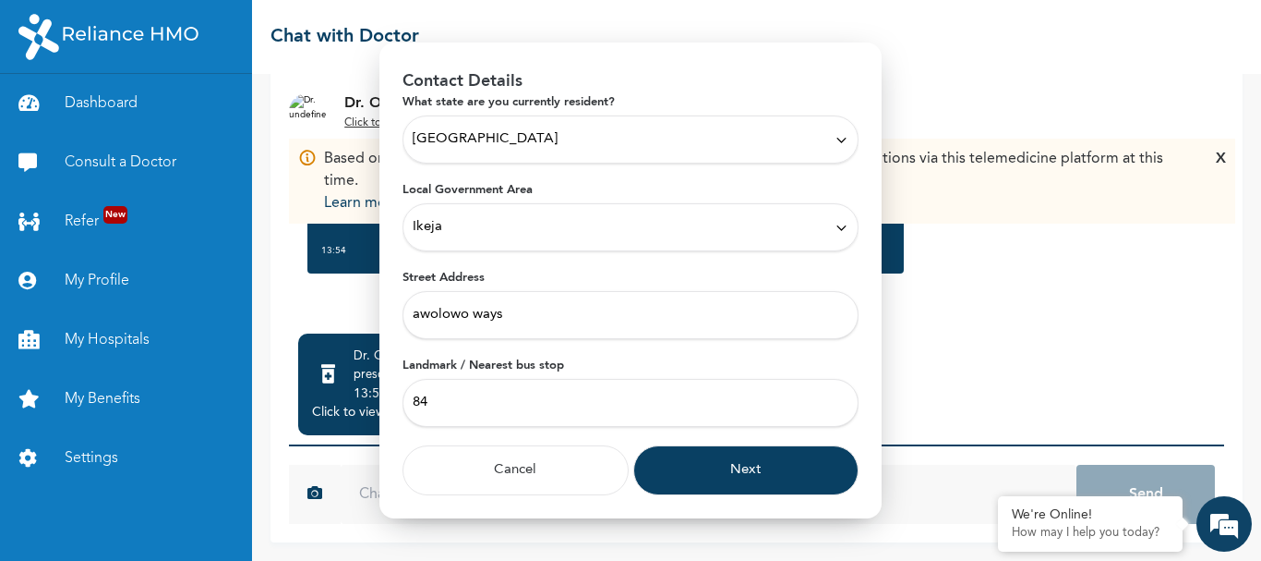
type input "8"
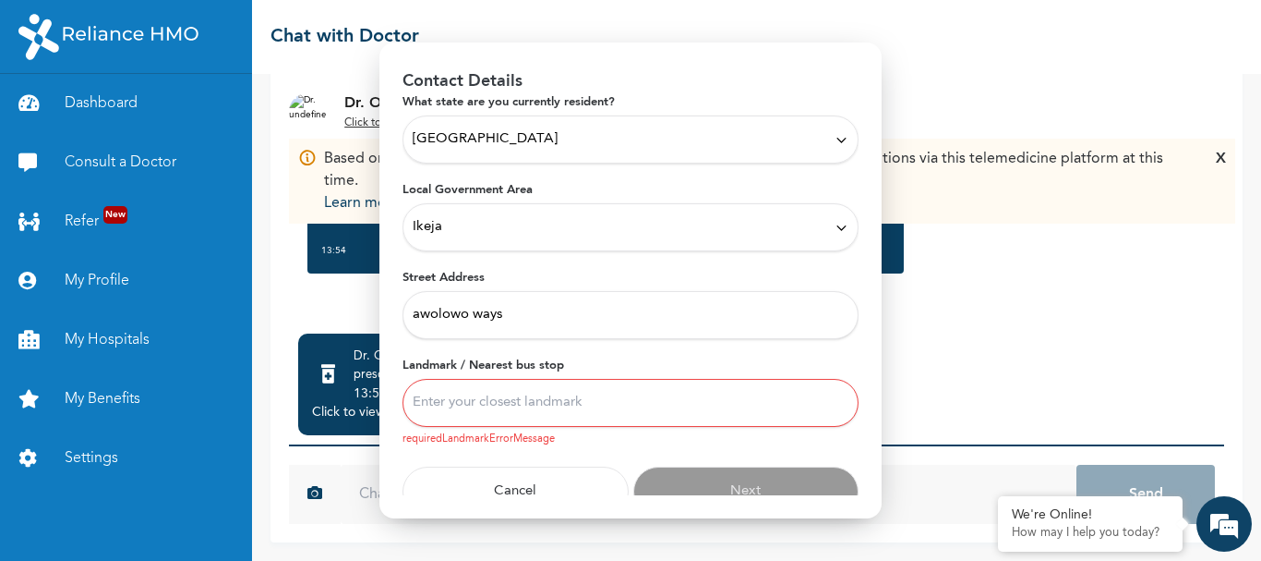
click at [418, 313] on input "awolowo ways" at bounding box center [631, 315] width 456 height 48
click at [414, 317] on input "awolowo ways" at bounding box center [631, 315] width 456 height 48
type input "84, awolowo ways"
click at [529, 412] on input "Landmark / Nearest bus stop" at bounding box center [631, 403] width 456 height 48
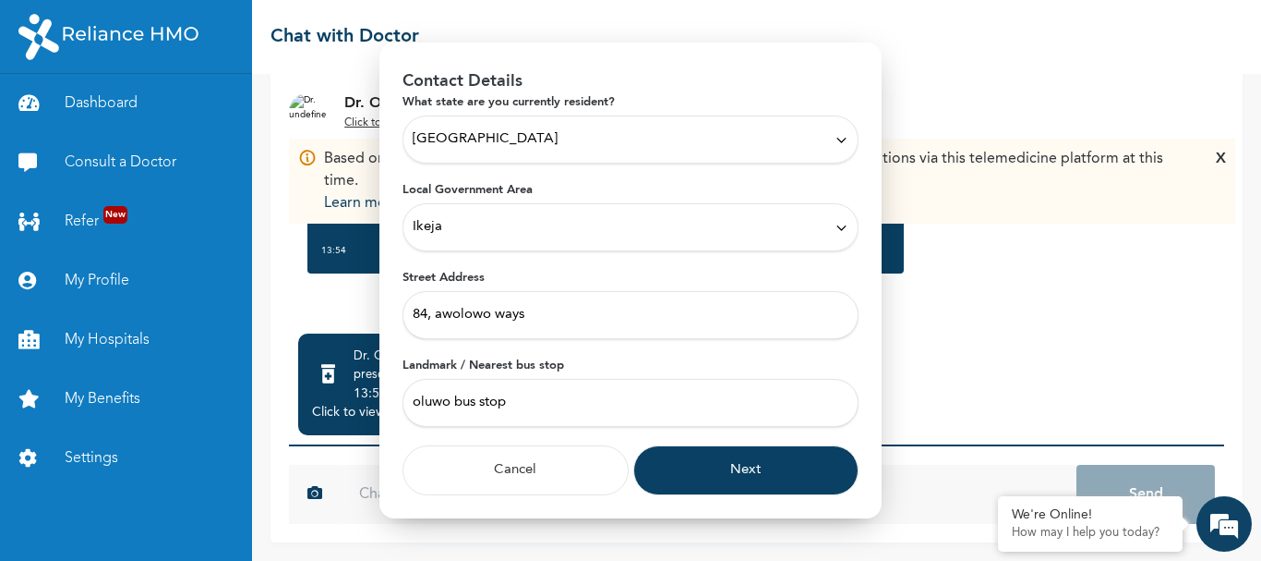
type input "oluwo bus stop"
click at [745, 464] on button "Next" at bounding box center [747, 470] width 226 height 50
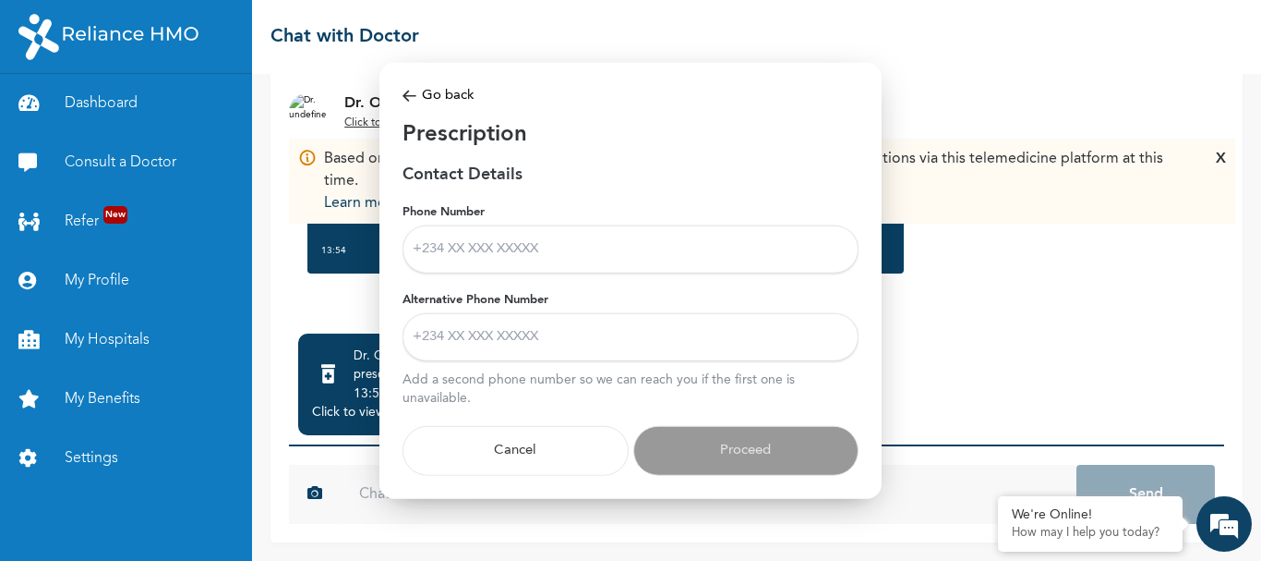
scroll to position [0, 0]
click at [617, 256] on input "Phone Number" at bounding box center [631, 249] width 456 height 48
type input "07035556171"
click at [644, 340] on input "Alternative Phone Number" at bounding box center [631, 337] width 456 height 48
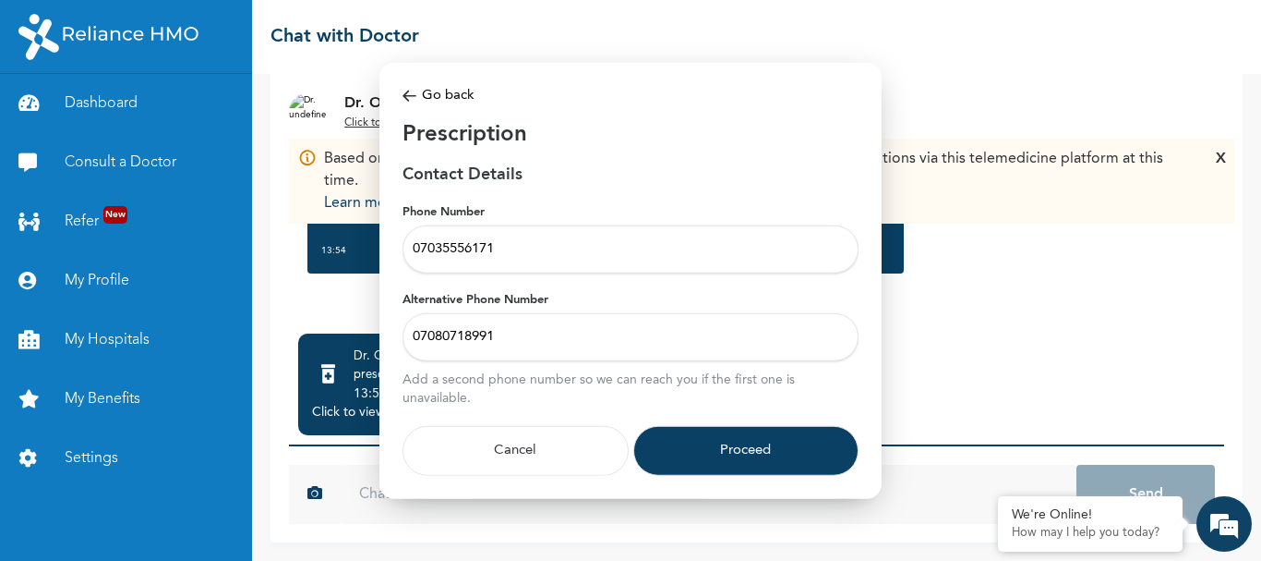
type input "07080718991"
click at [687, 448] on button "Proceed" at bounding box center [747, 451] width 226 height 50
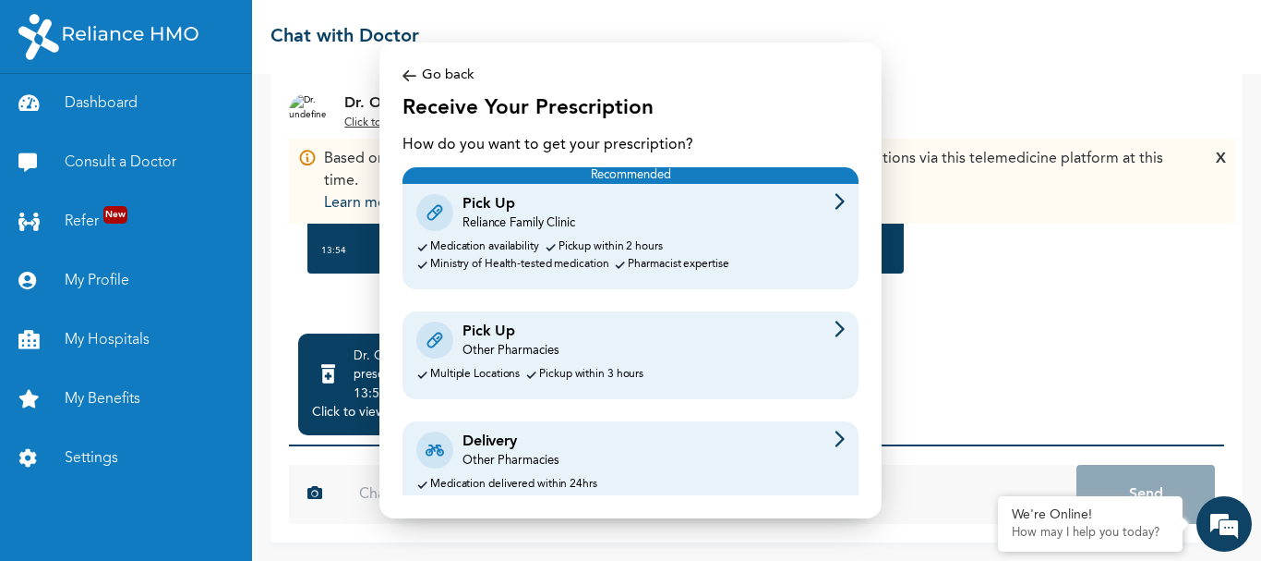
scroll to position [59, 0]
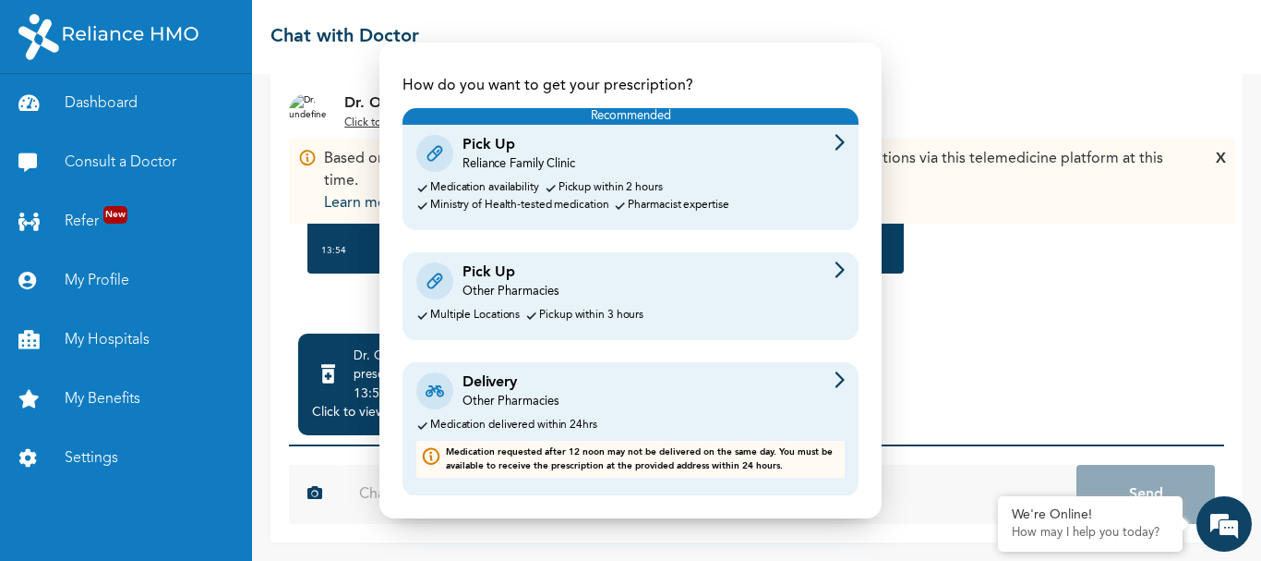
click at [683, 274] on div "Pick Up Other Pharmacies" at bounding box center [630, 280] width 428 height 39
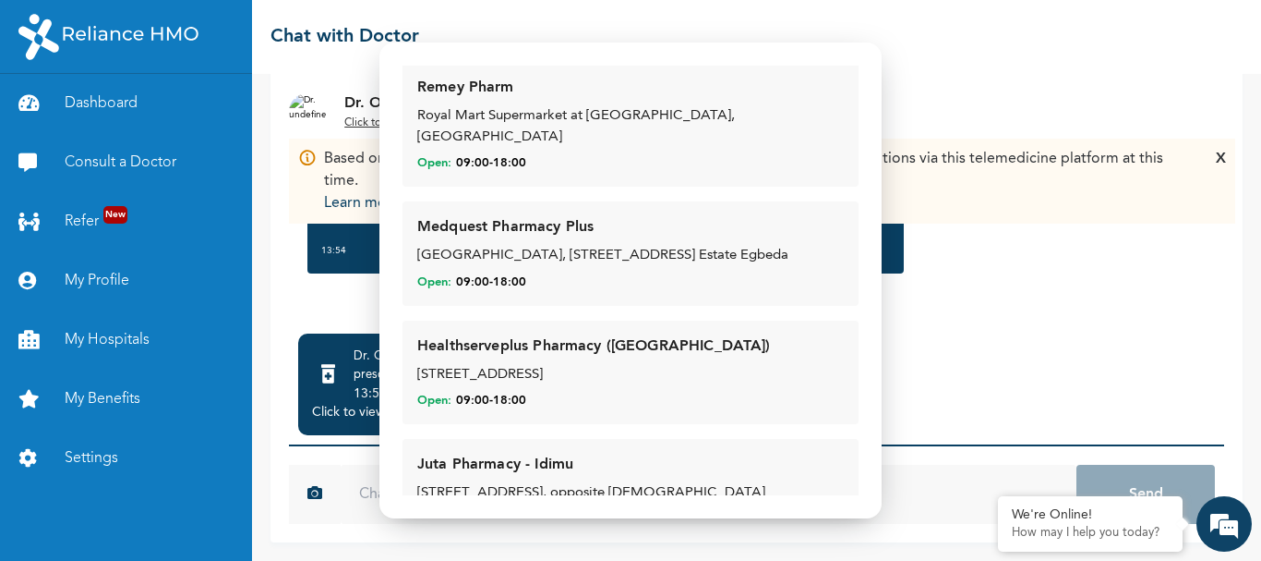
scroll to position [1444, 0]
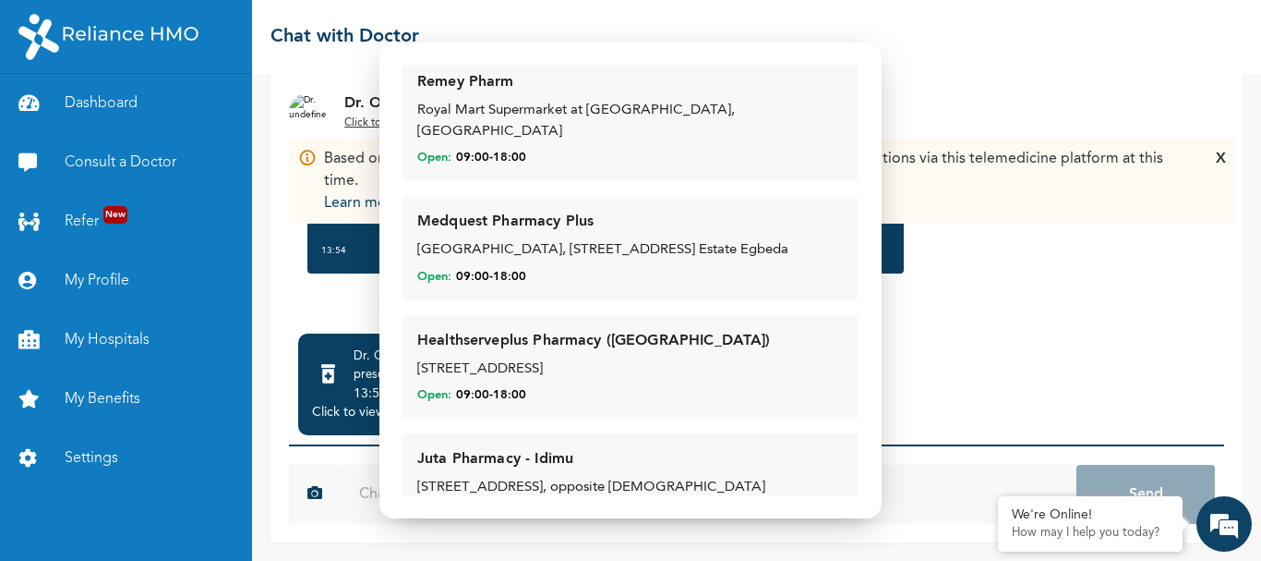
click at [537, 359] on div "1, Toyin street, Ikeja" at bounding box center [630, 369] width 427 height 21
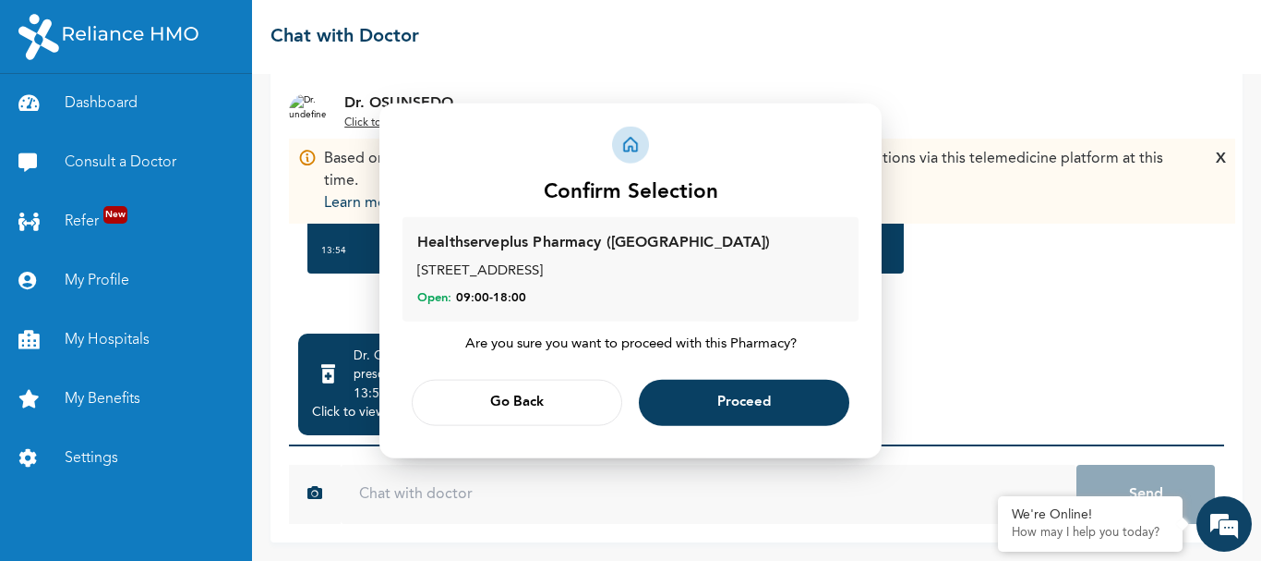
scroll to position [0, 0]
click at [746, 401] on span "Proceed" at bounding box center [745, 403] width 54 height 12
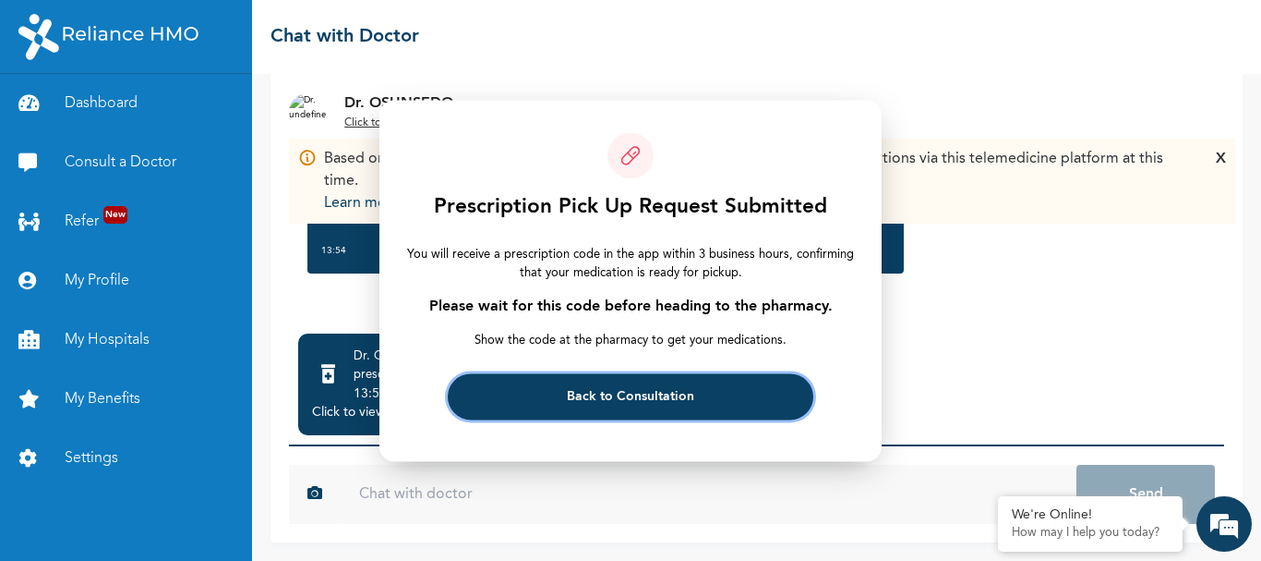
click at [746, 400] on button "Back to Consultation" at bounding box center [630, 396] width 365 height 46
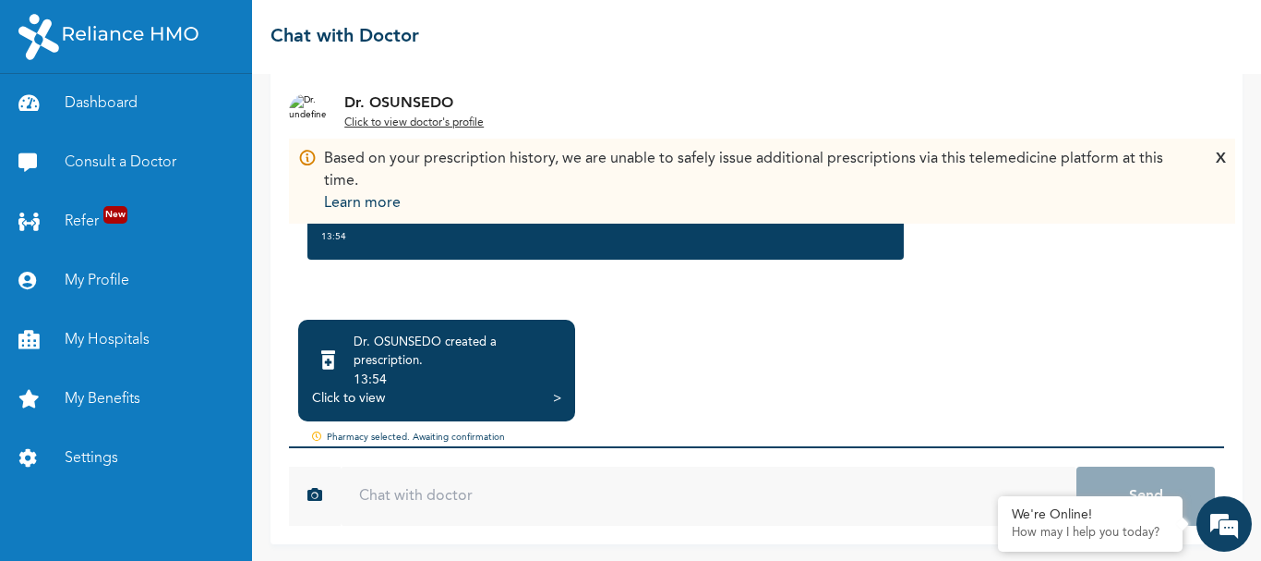
scroll to position [196, 0]
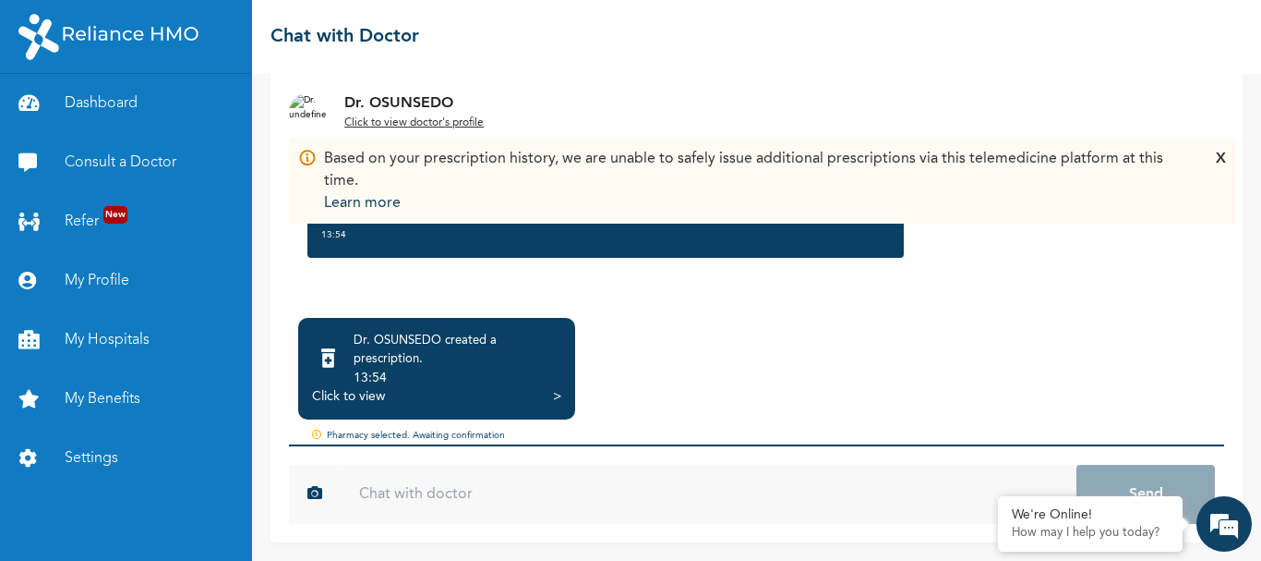
click at [446, 485] on input "text" at bounding box center [709, 494] width 736 height 59
type input "done"
click at [1077, 465] on button "Send" at bounding box center [1146, 494] width 139 height 59
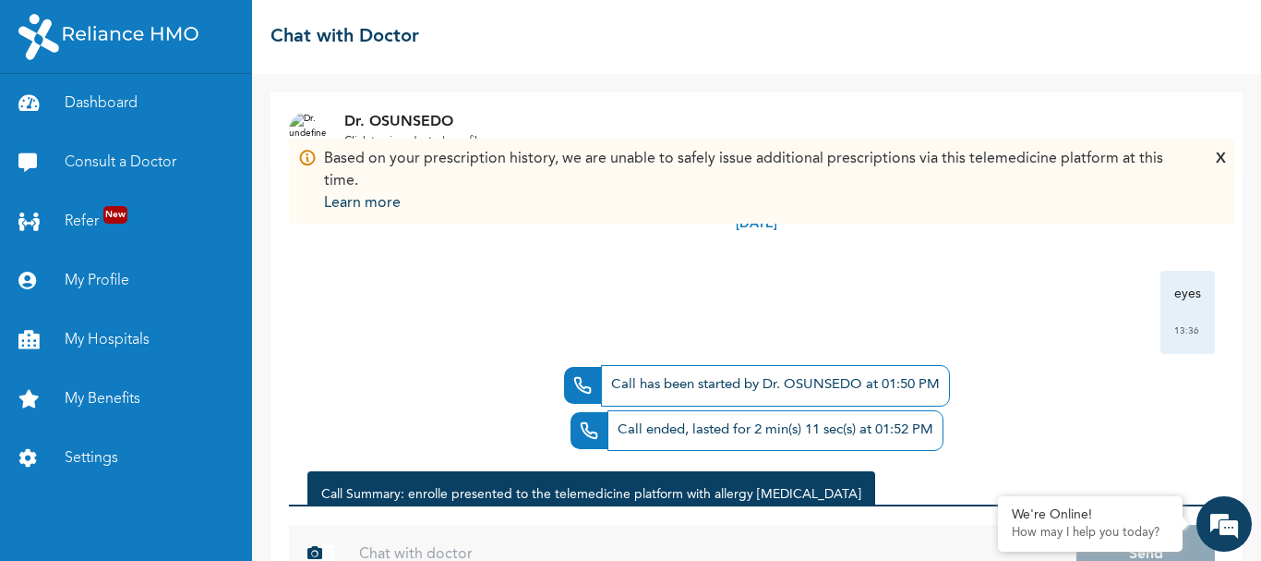
click at [1224, 151] on div "X" at bounding box center [1221, 181] width 10 height 66
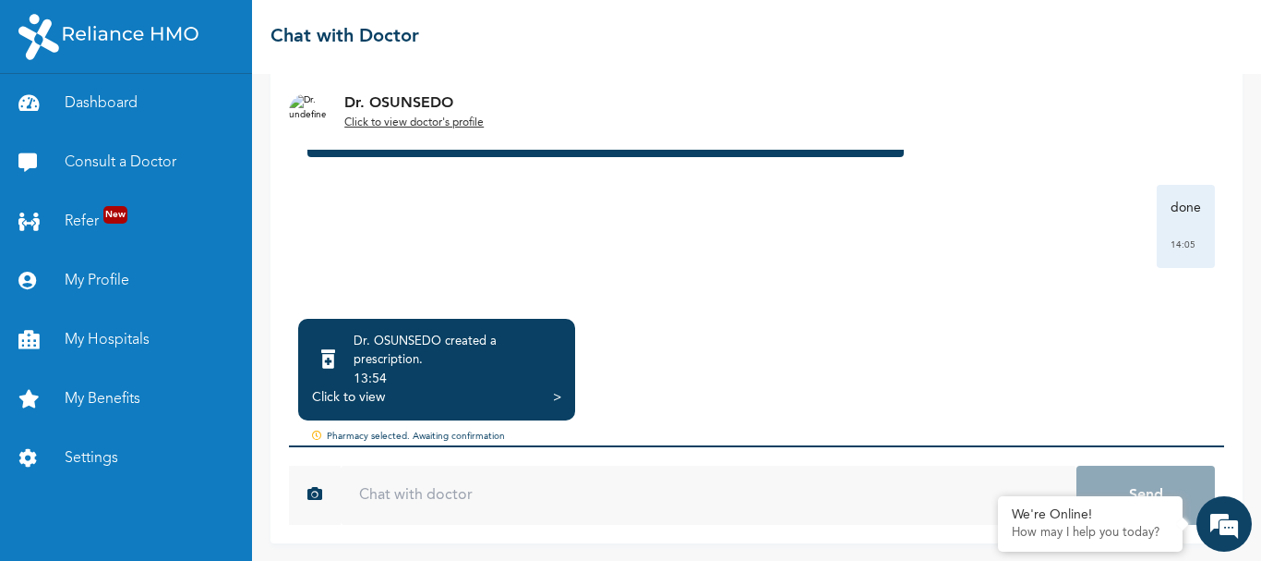
scroll to position [196, 0]
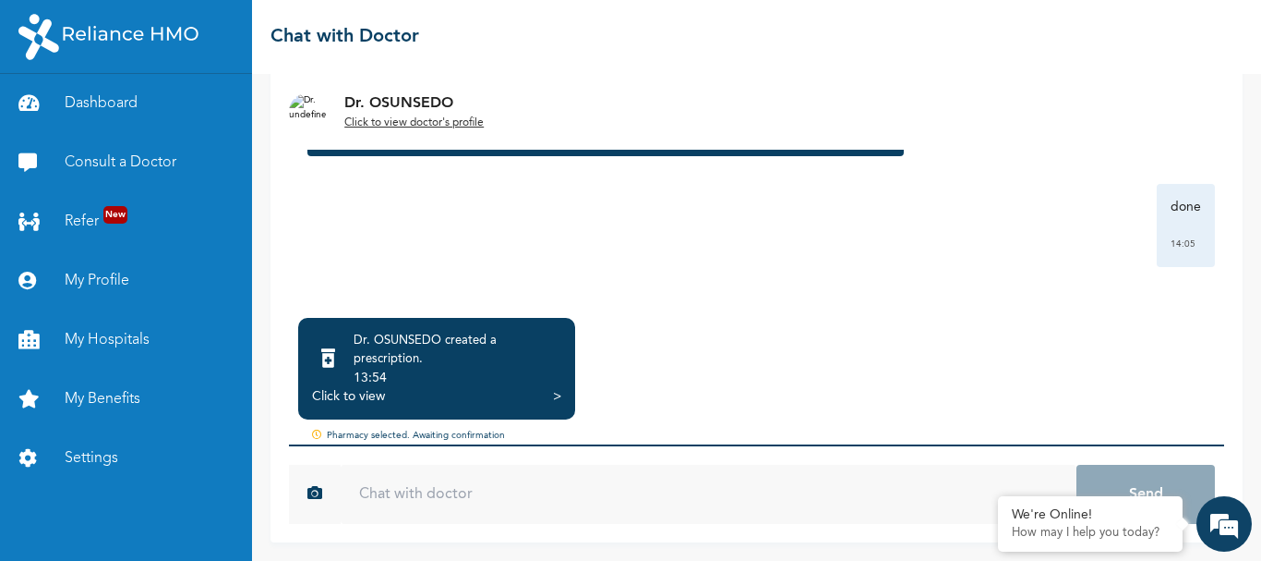
click at [363, 395] on div "Click to view" at bounding box center [348, 396] width 73 height 18
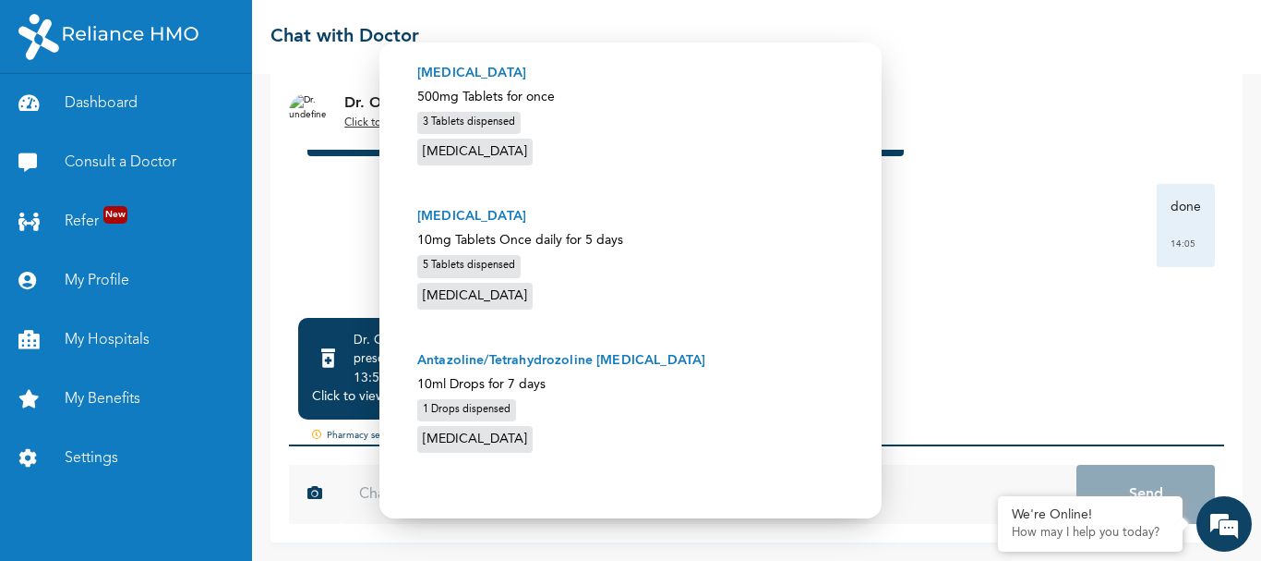
scroll to position [0, 0]
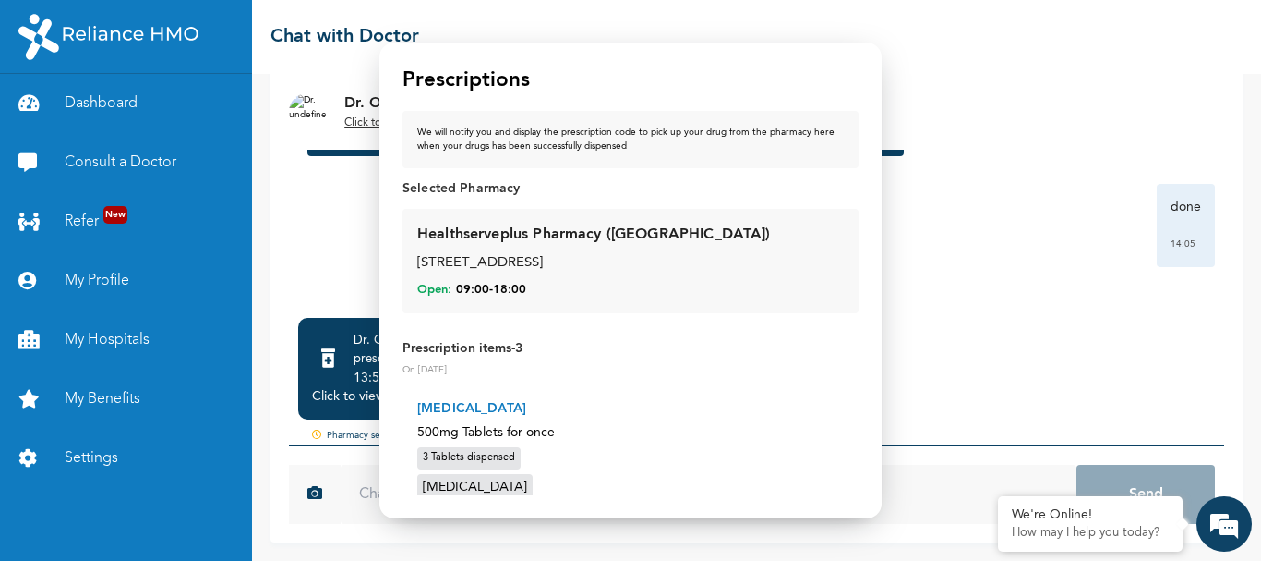
click at [578, 270] on div "1, Toyin street, Ikeja" at bounding box center [630, 263] width 427 height 21
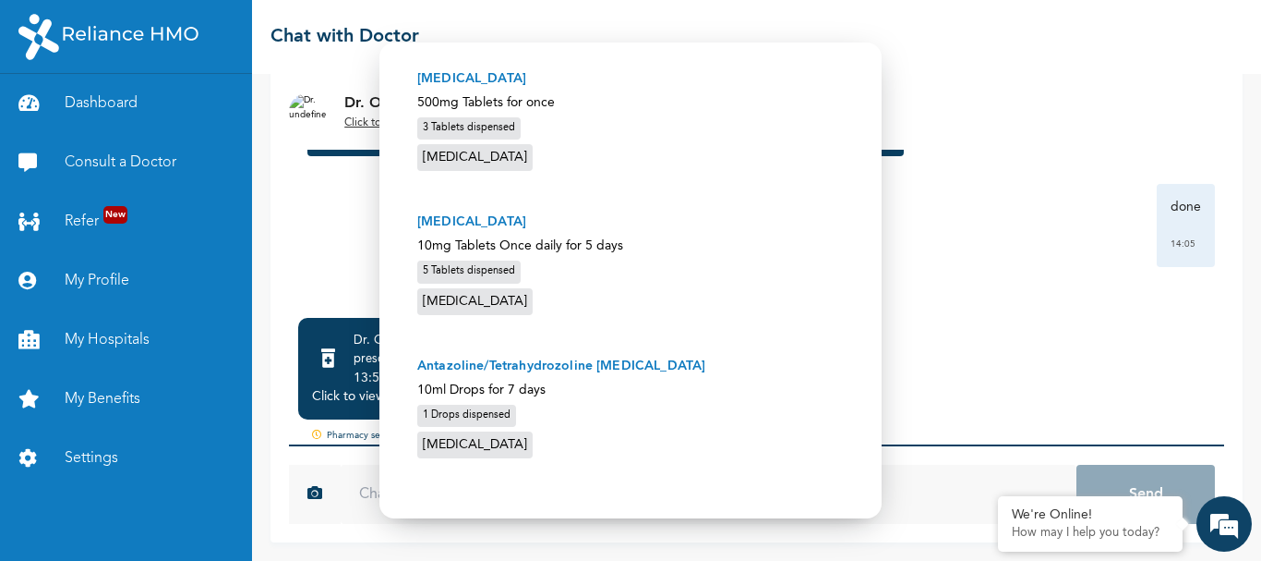
scroll to position [341, 0]
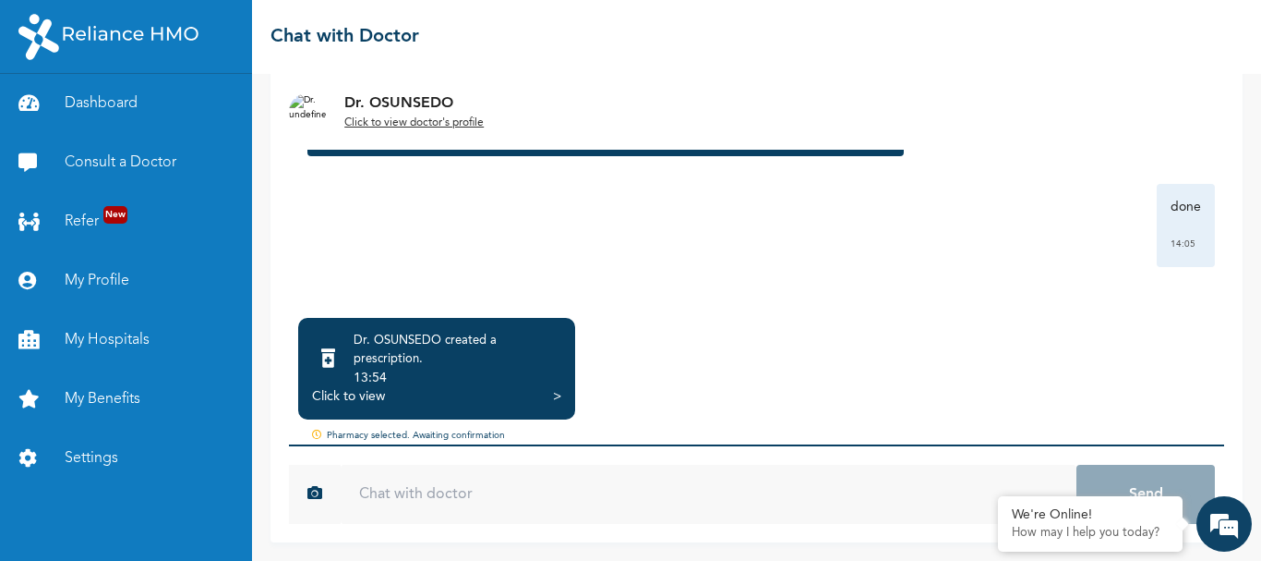
click at [368, 394] on div "Click to view" at bounding box center [348, 396] width 73 height 18
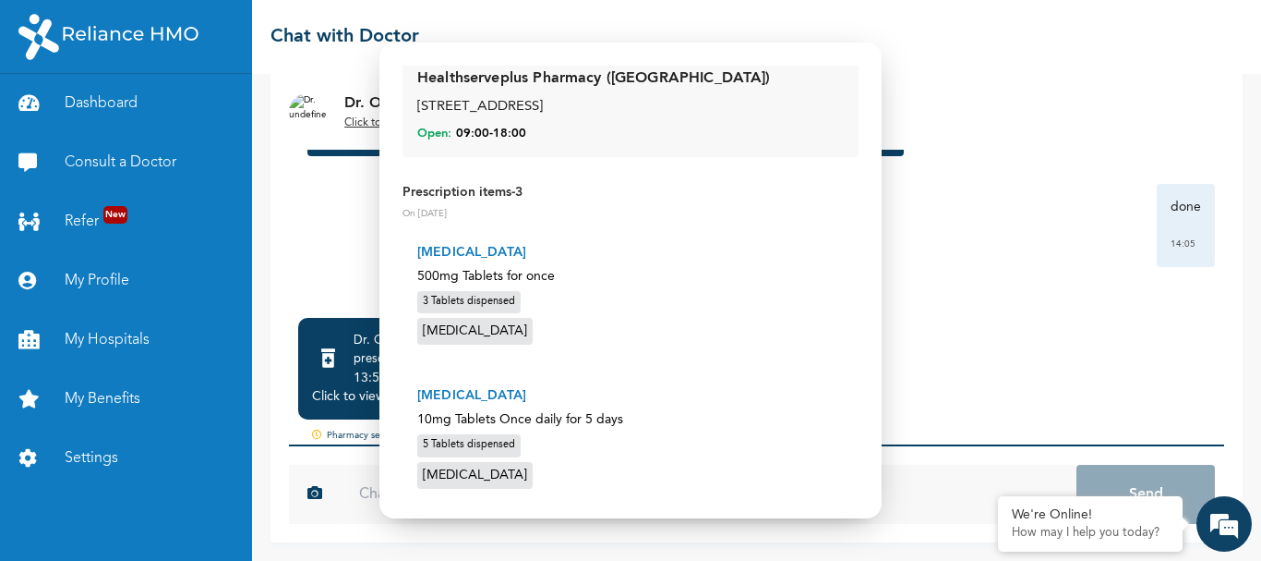
scroll to position [0, 0]
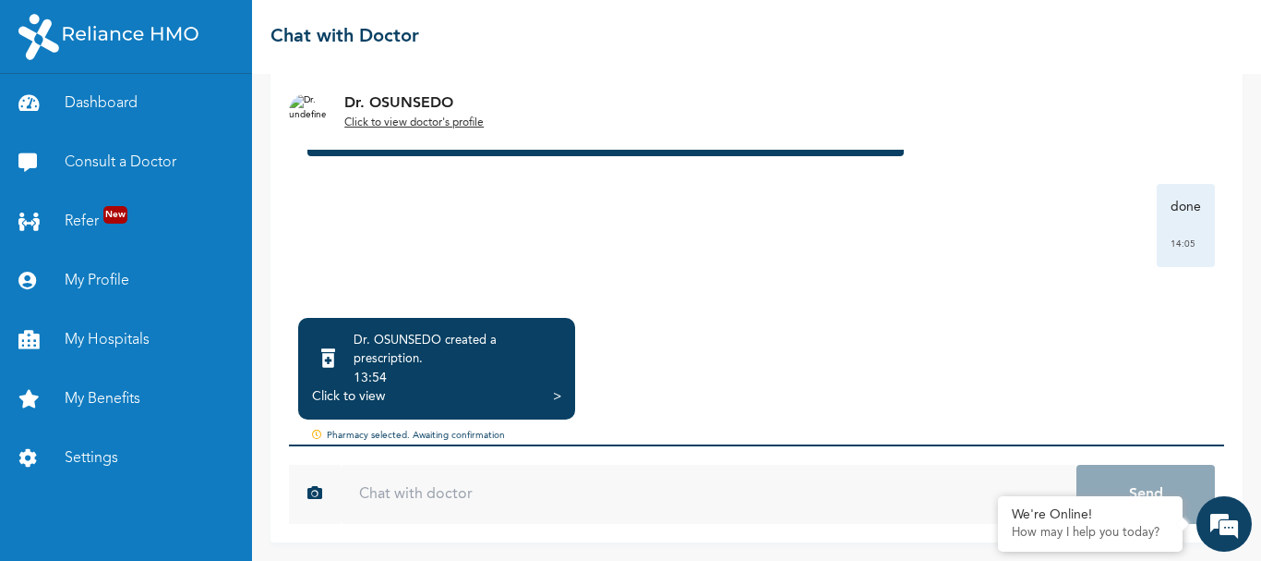
click at [683, 499] on input "text" at bounding box center [709, 494] width 736 height 59
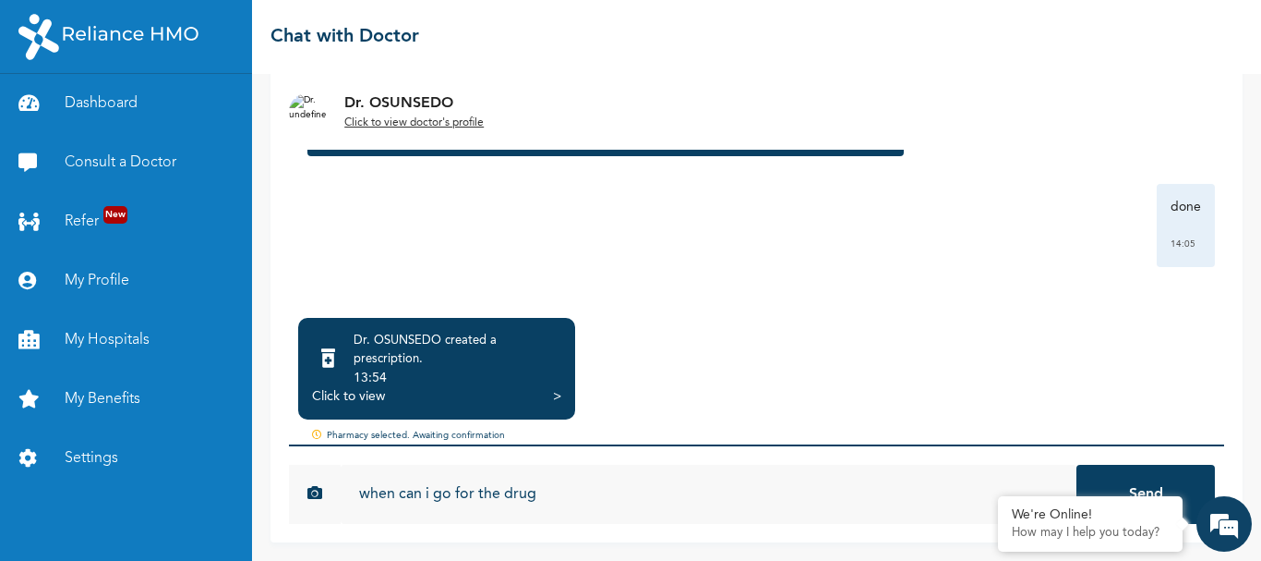
type input "when can i go for the drug"
click at [1077, 465] on button "Send" at bounding box center [1146, 494] width 139 height 59
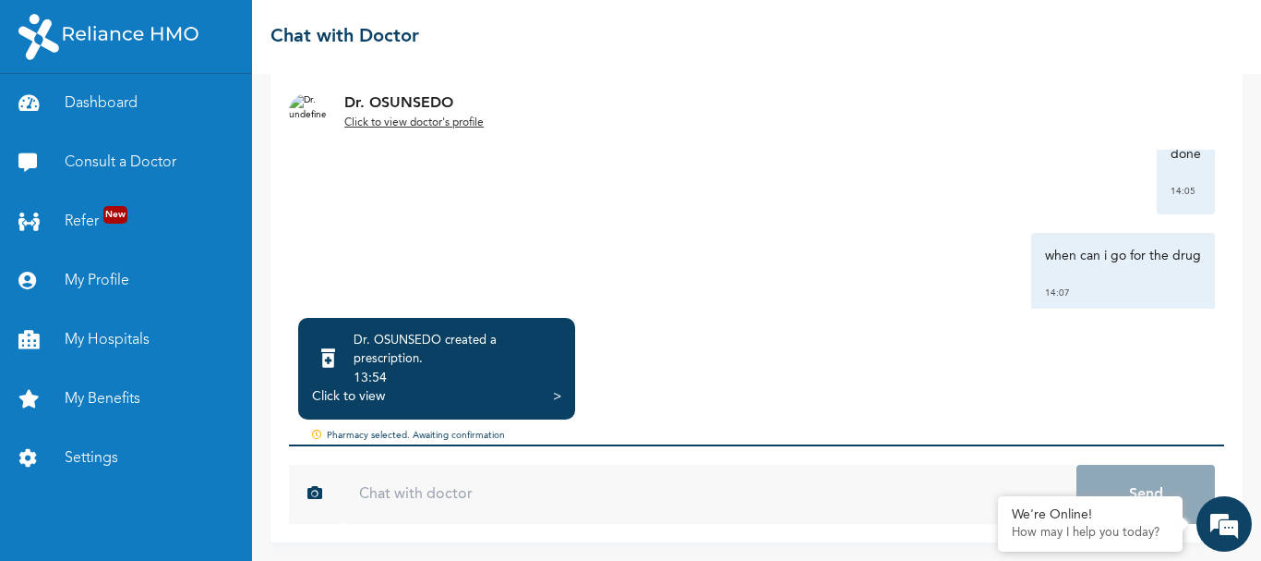
scroll to position [461, 0]
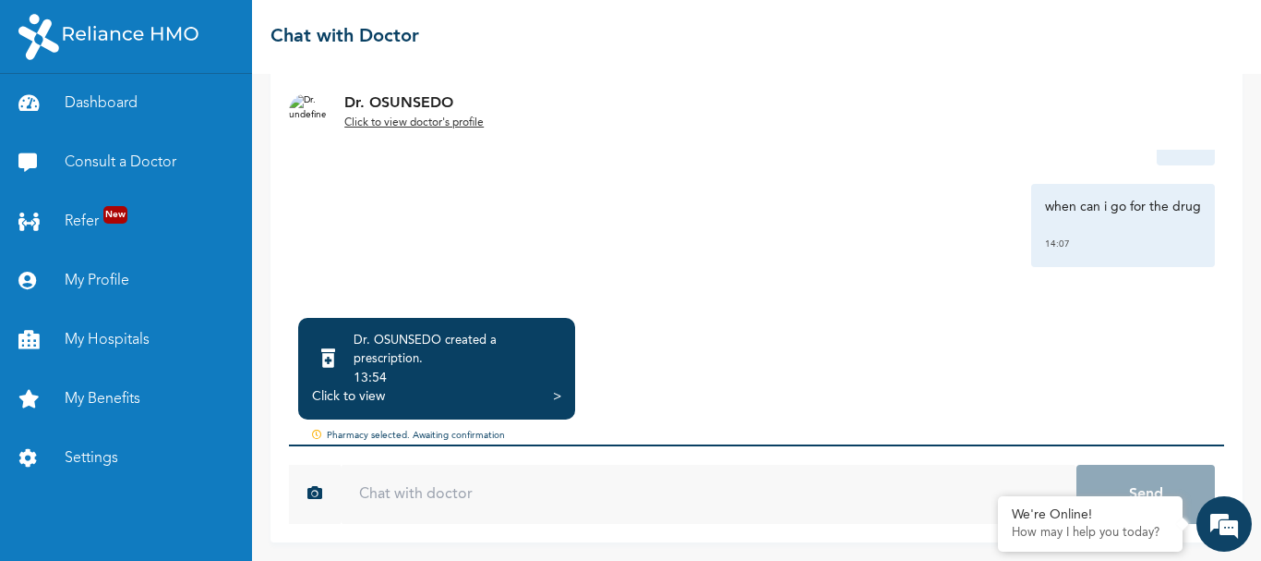
click at [351, 397] on div "Click to view" at bounding box center [348, 396] width 73 height 18
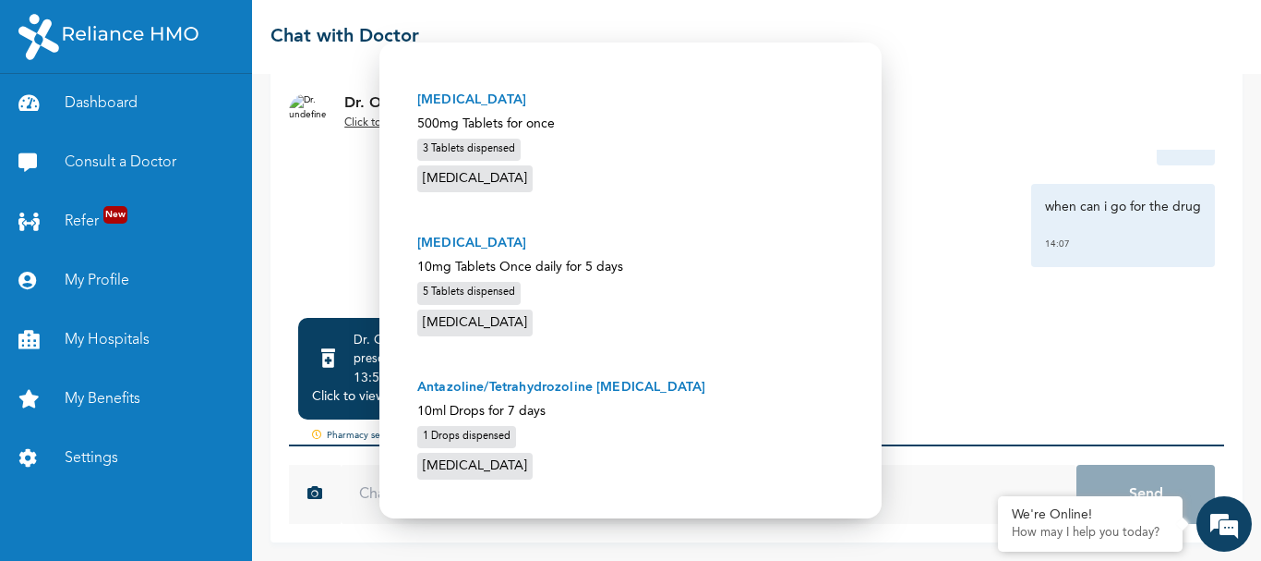
scroll to position [341, 0]
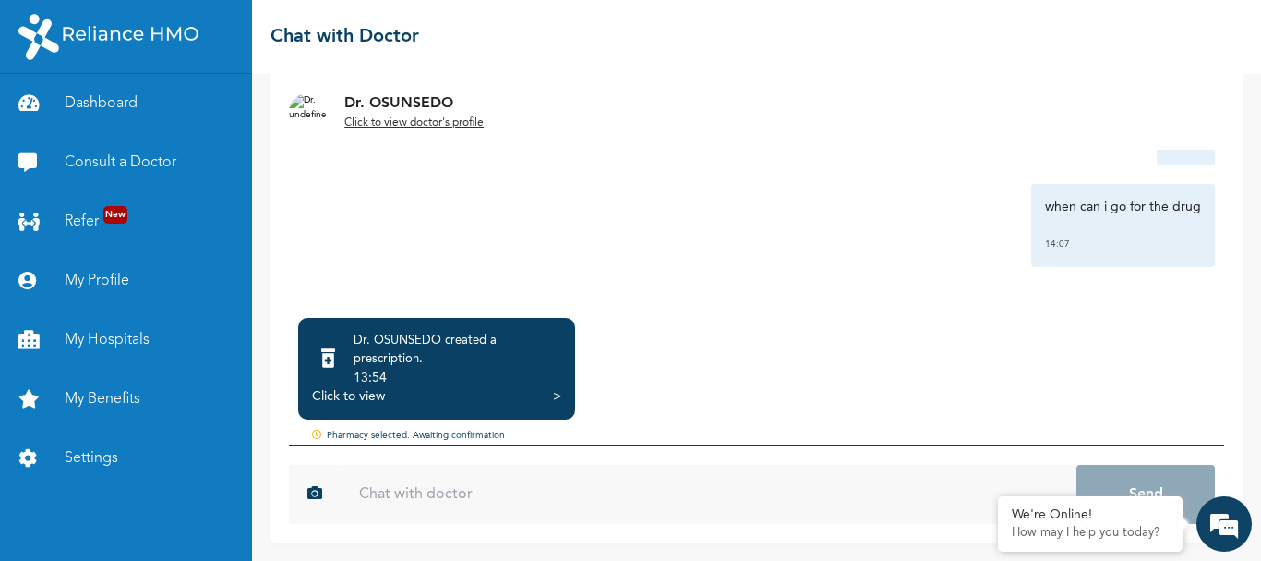
click at [406, 122] on u "Click to view doctor's profile" at bounding box center [413, 122] width 139 height 11
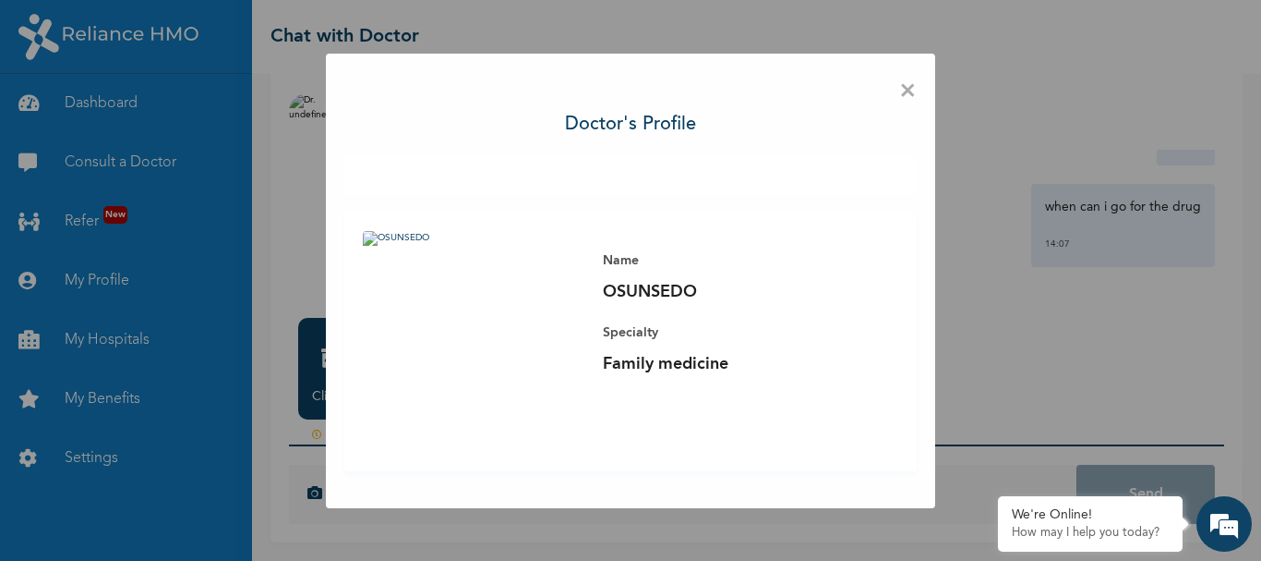
click at [907, 89] on span "×" at bounding box center [908, 91] width 18 height 39
